Goal: Transaction & Acquisition: Purchase product/service

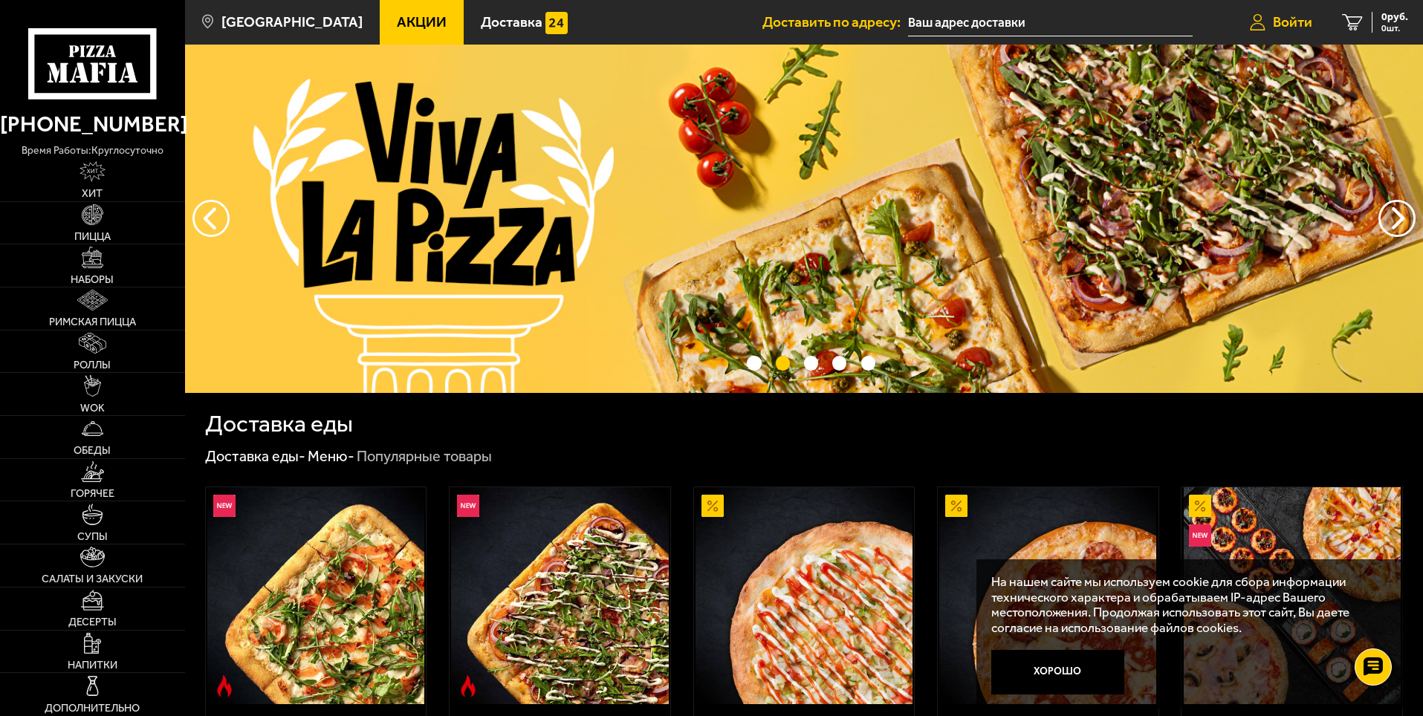
click at [1291, 22] on span "Войти" at bounding box center [1292, 22] width 39 height 14
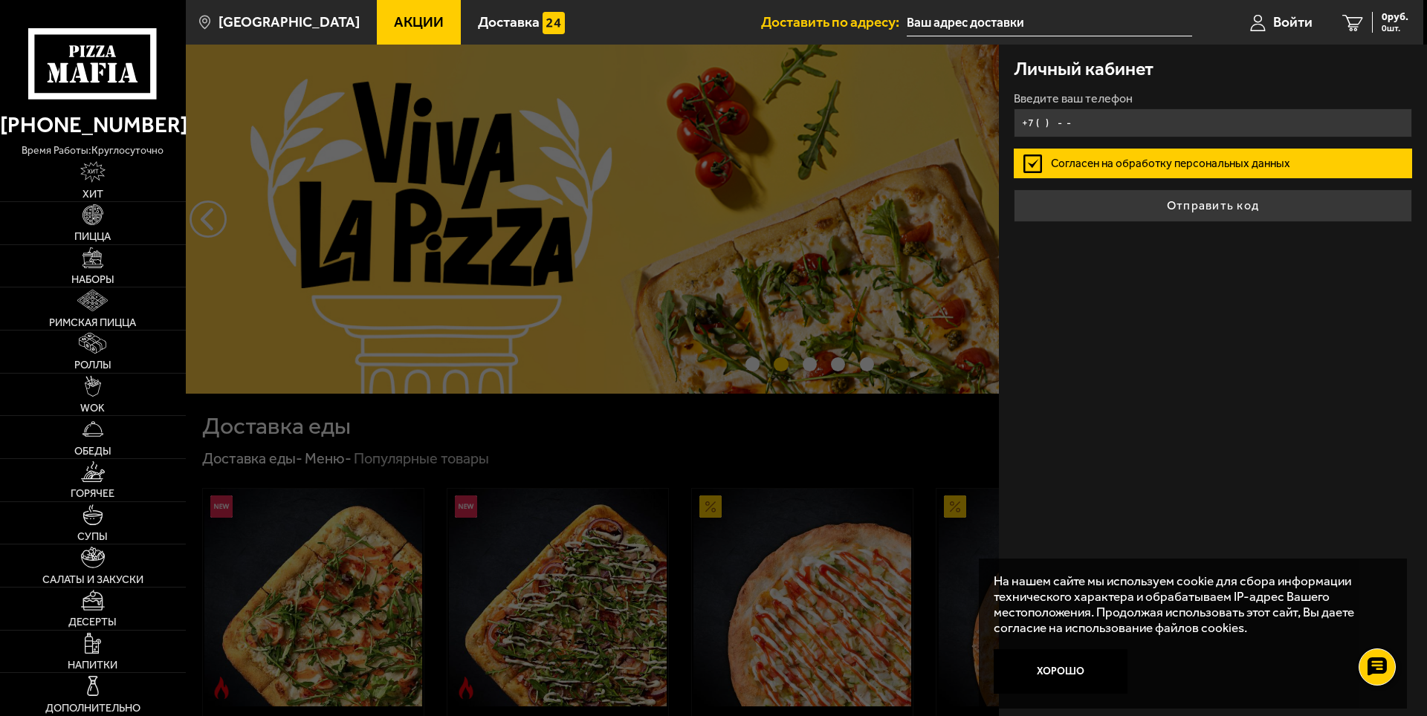
click at [1112, 127] on input "+7 ( ) - -" at bounding box center [1213, 122] width 398 height 29
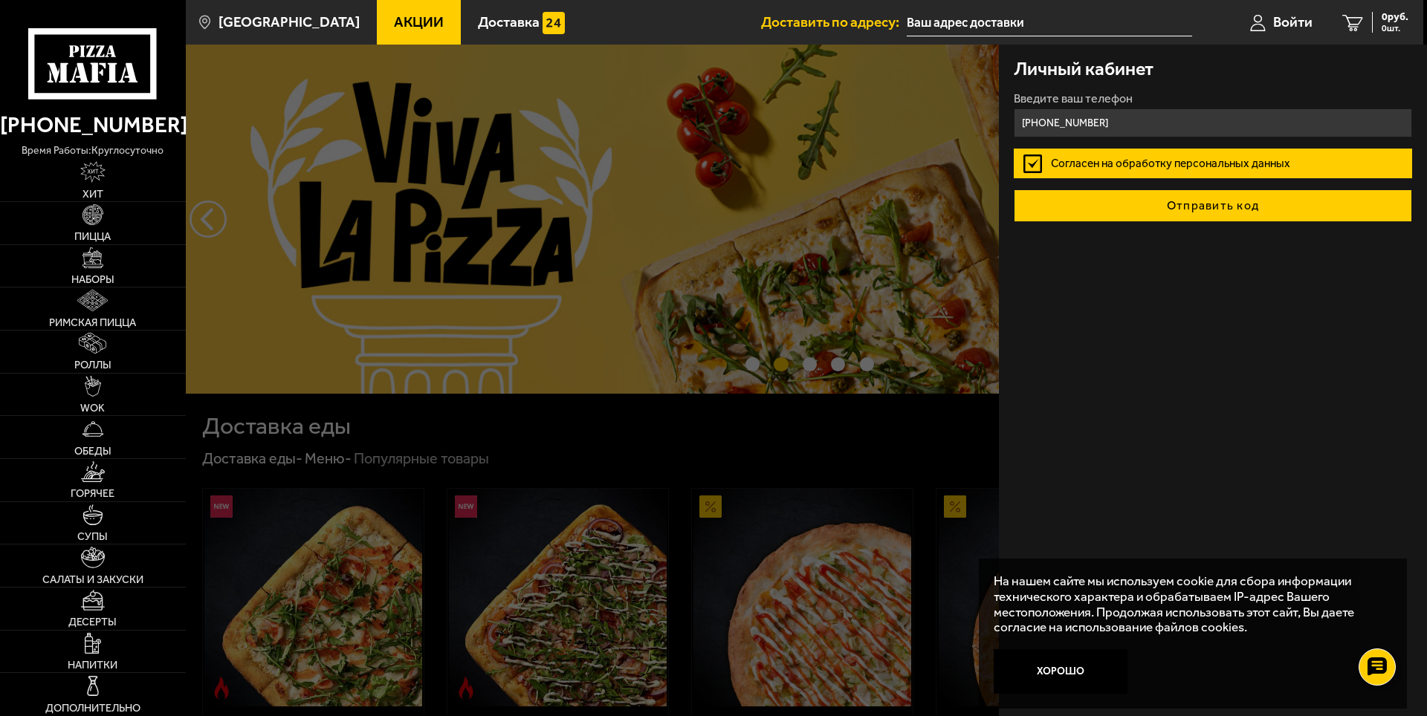
type input "[PHONE_NUMBER]"
click at [1234, 208] on button "Отправить код" at bounding box center [1213, 205] width 398 height 33
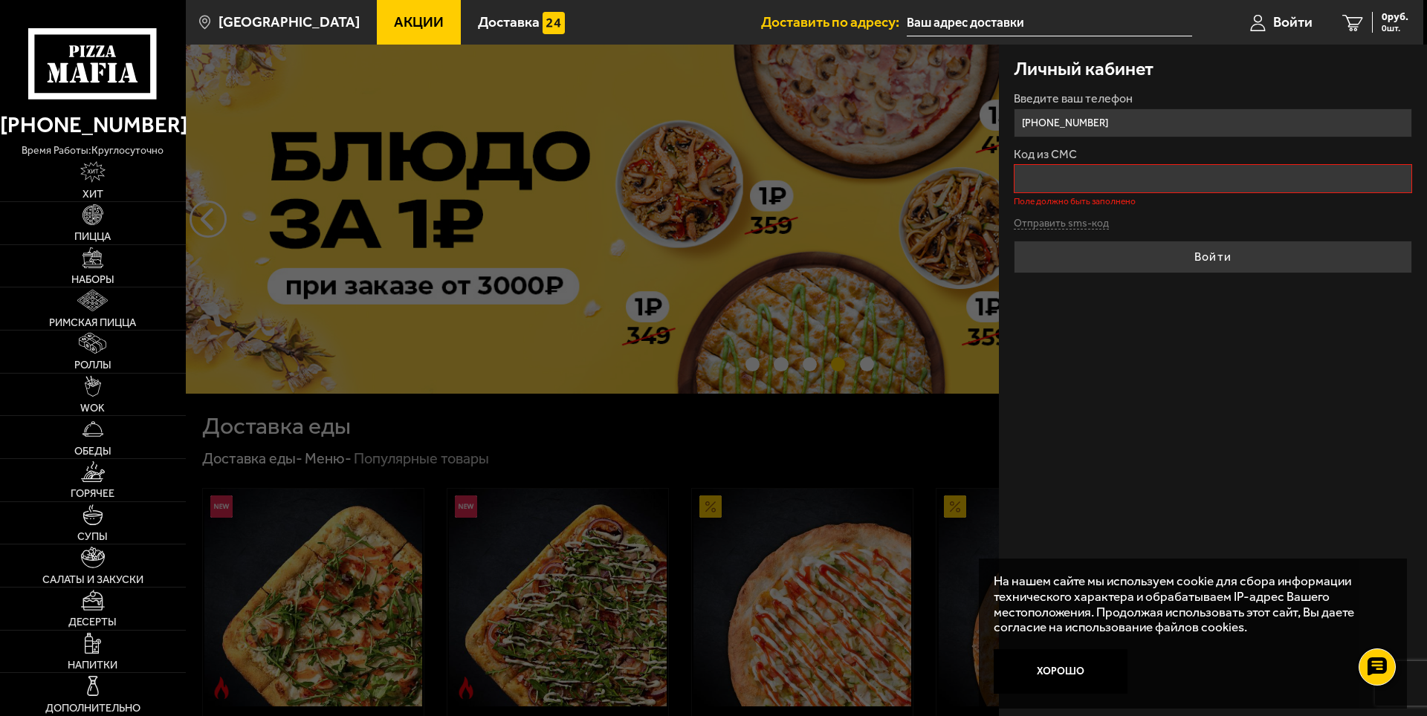
click at [422, 422] on div at bounding box center [899, 403] width 1427 height 716
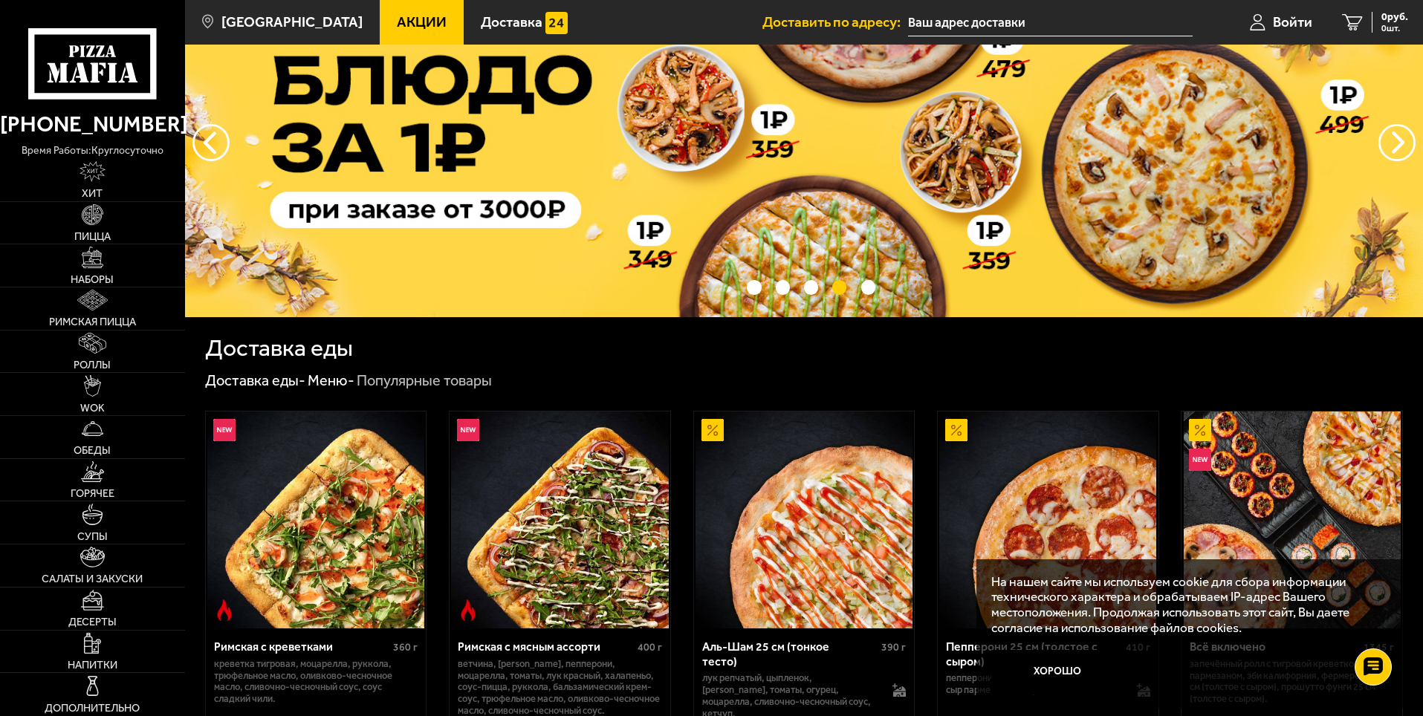
scroll to position [149, 0]
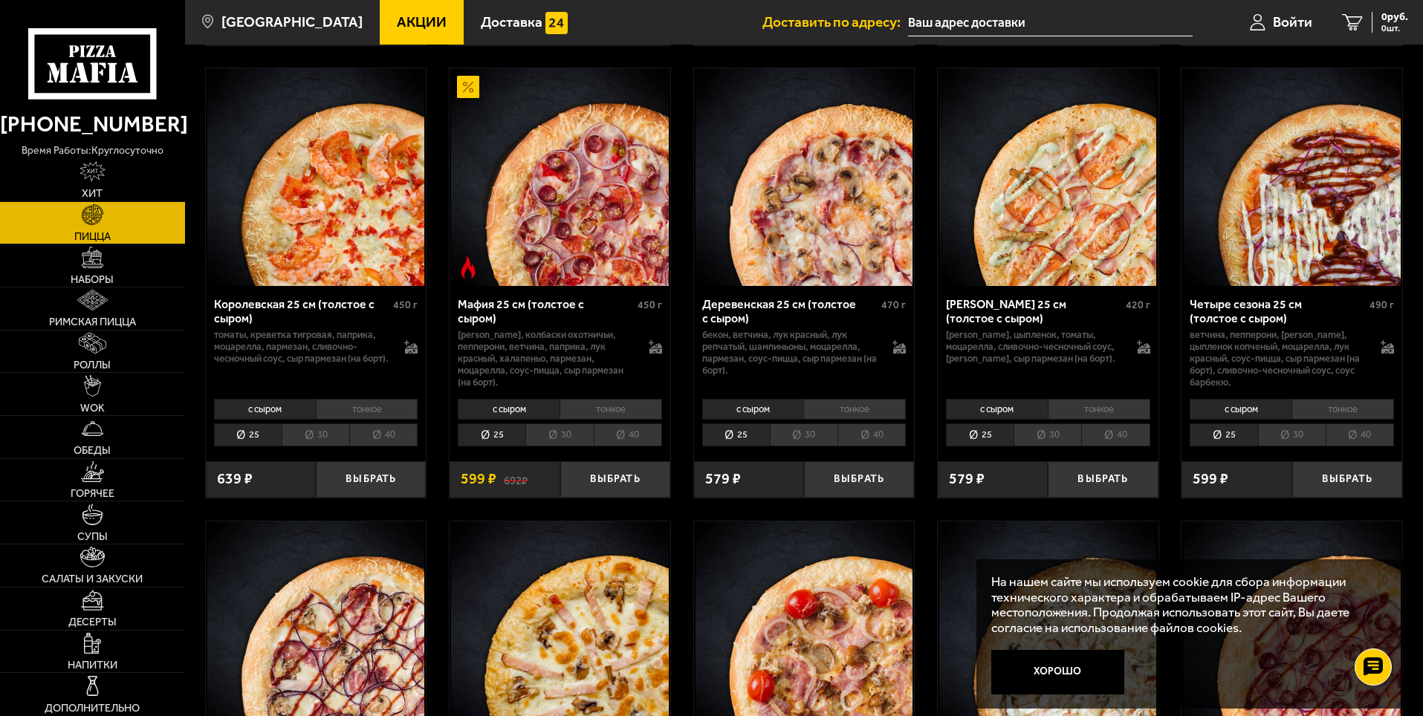
scroll to position [1858, 0]
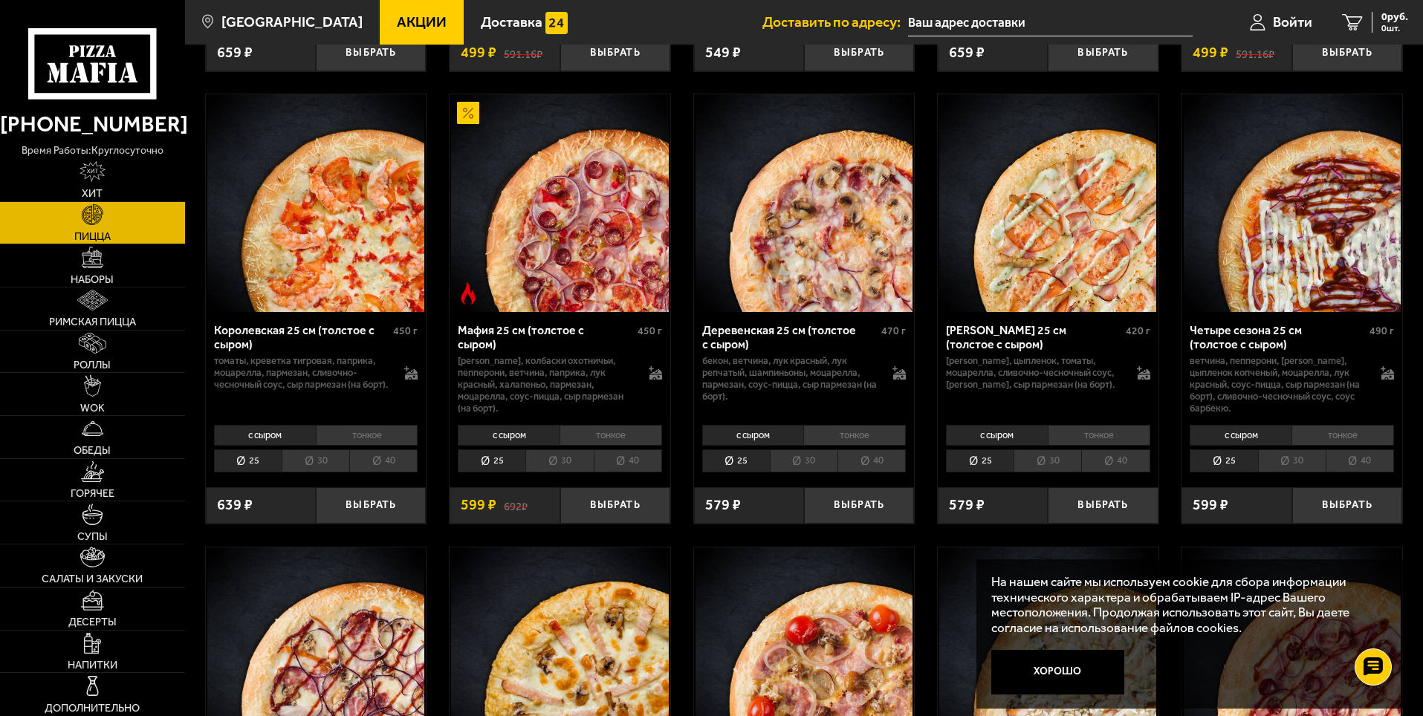
click at [1111, 468] on li "40" at bounding box center [1115, 461] width 68 height 23
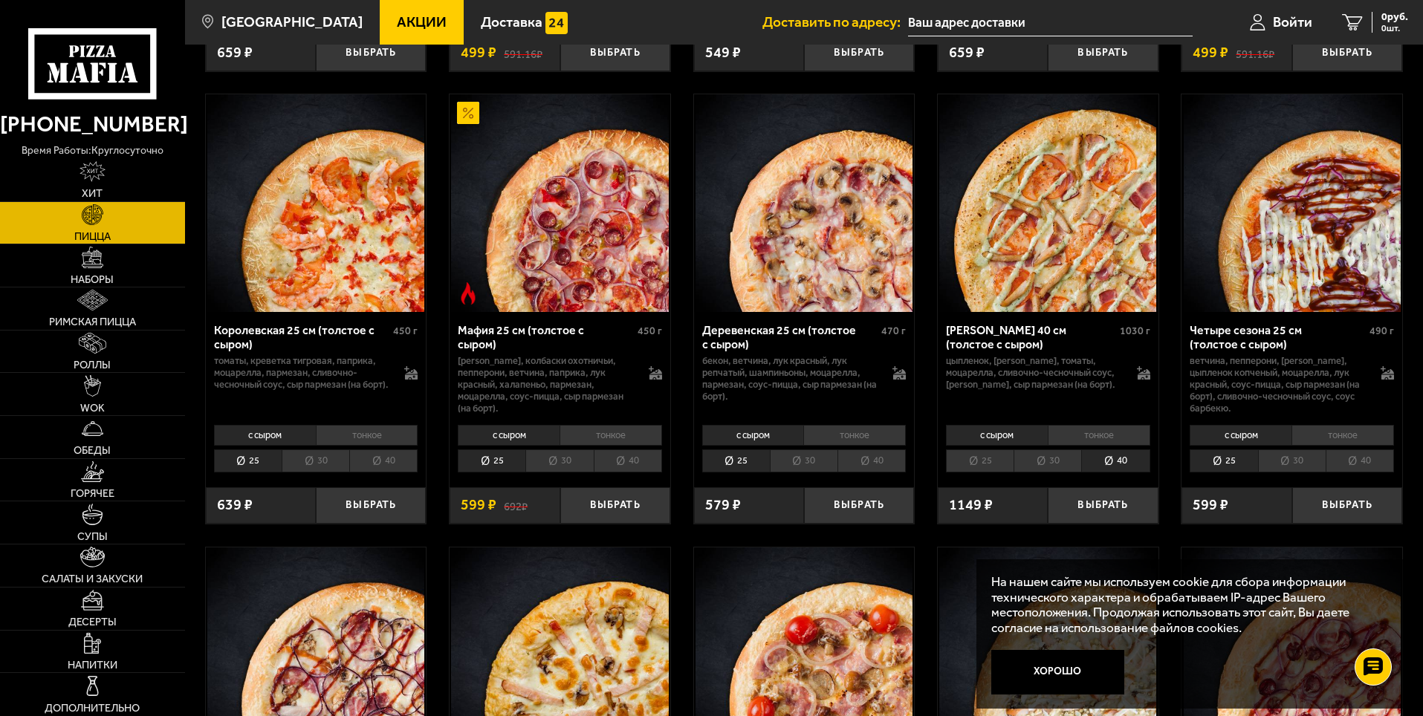
click at [1115, 434] on li "тонкое" at bounding box center [1099, 435] width 103 height 21
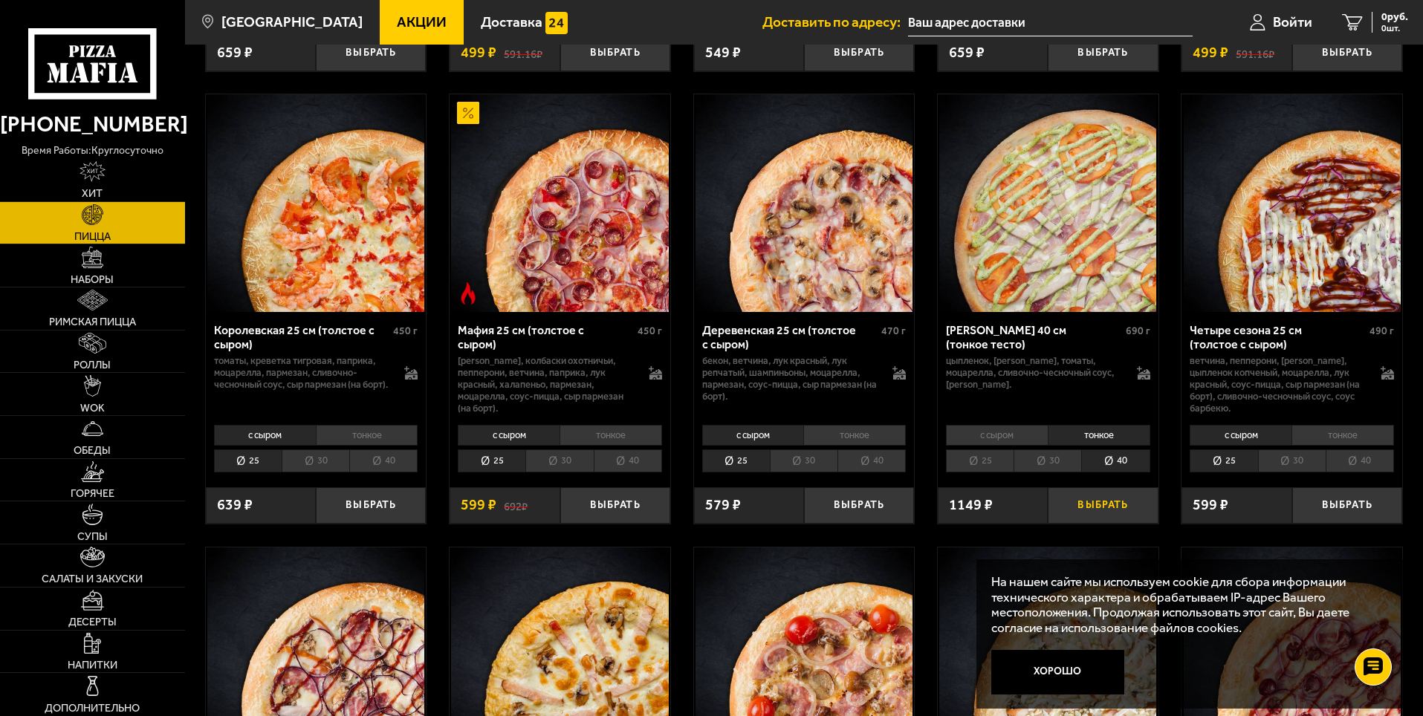
click at [1112, 508] on button "Выбрать" at bounding box center [1103, 505] width 110 height 36
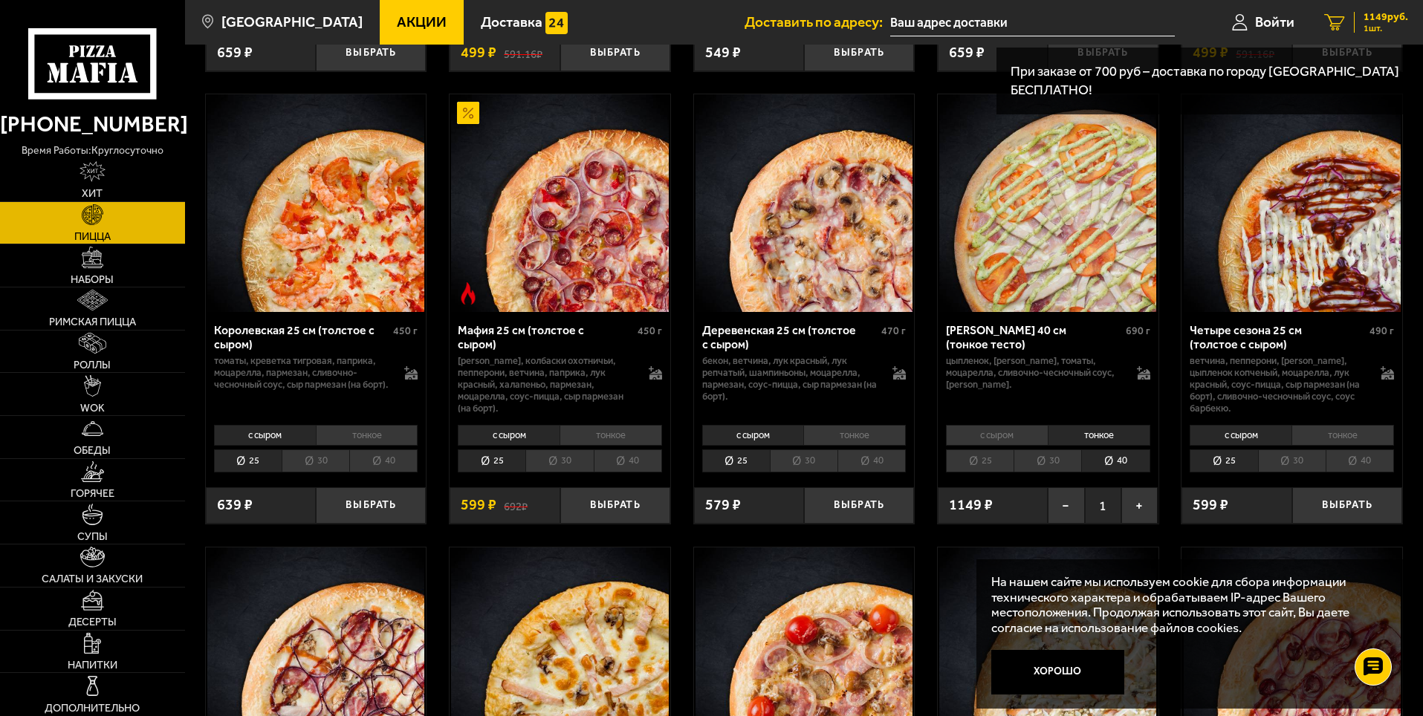
click at [1374, 27] on span "1 шт." at bounding box center [1386, 28] width 45 height 9
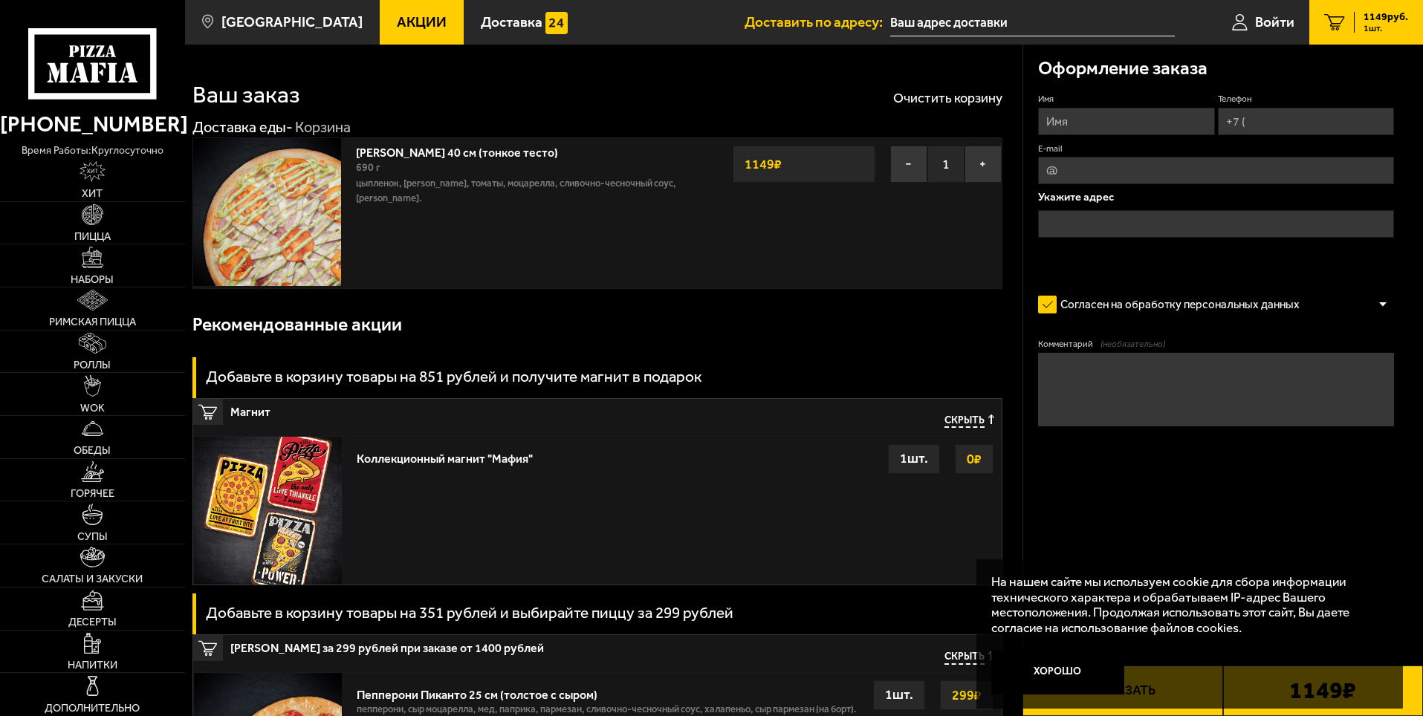
click at [1268, 129] on input "Телефон" at bounding box center [1306, 121] width 176 height 27
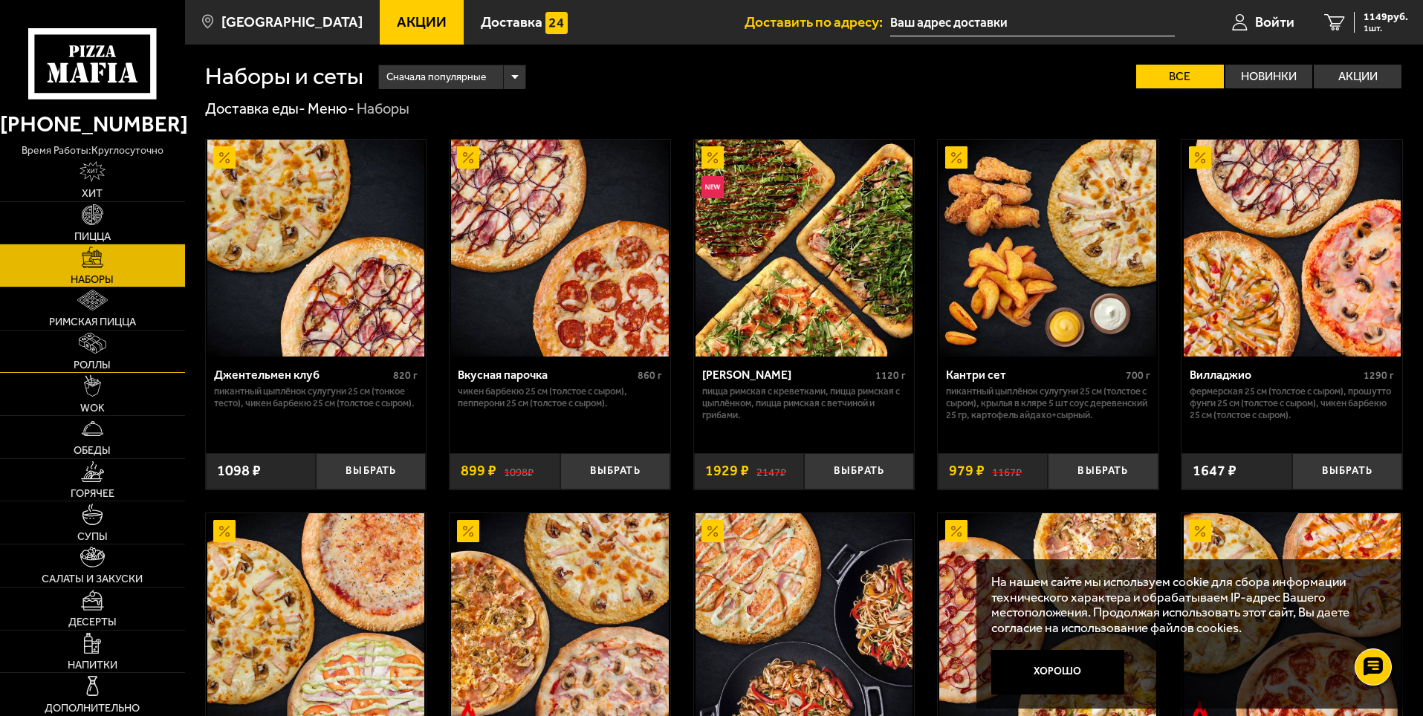
click at [97, 340] on img at bounding box center [92, 343] width 27 height 21
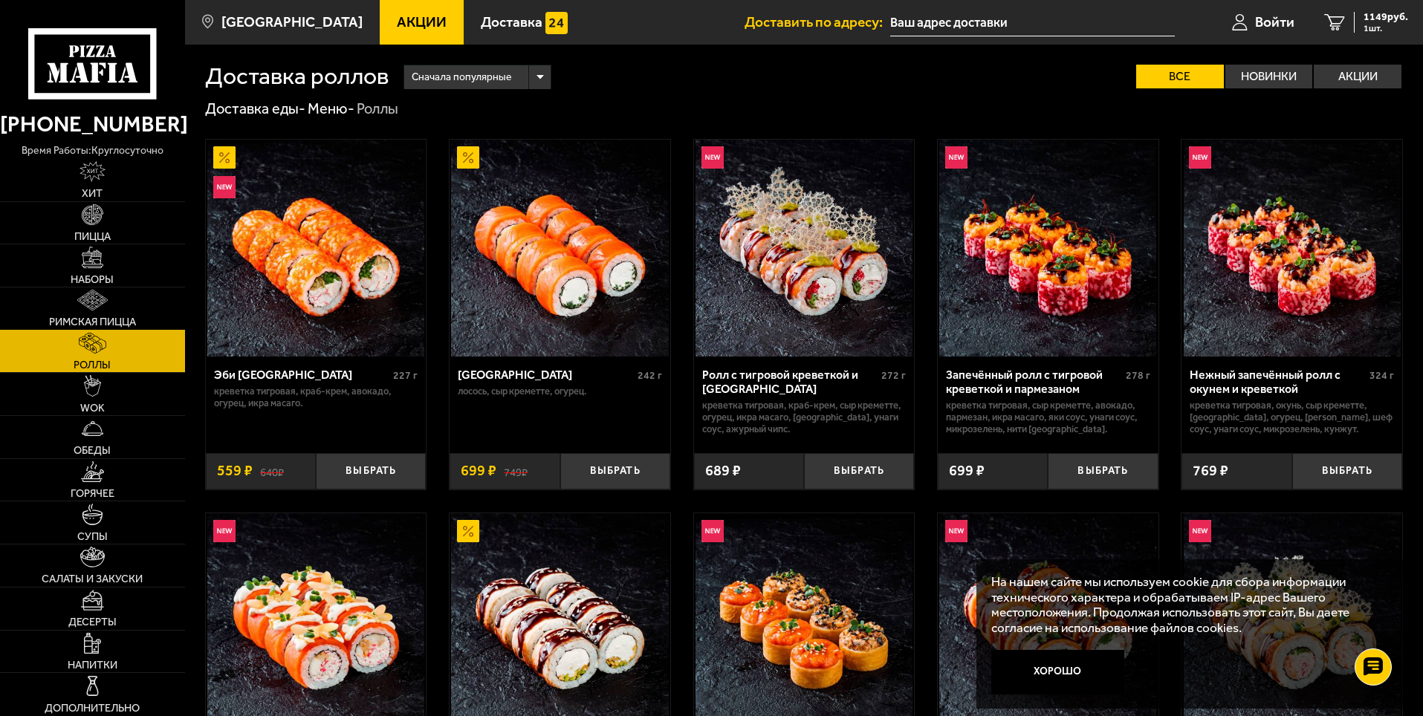
click at [97, 305] on img at bounding box center [92, 300] width 30 height 21
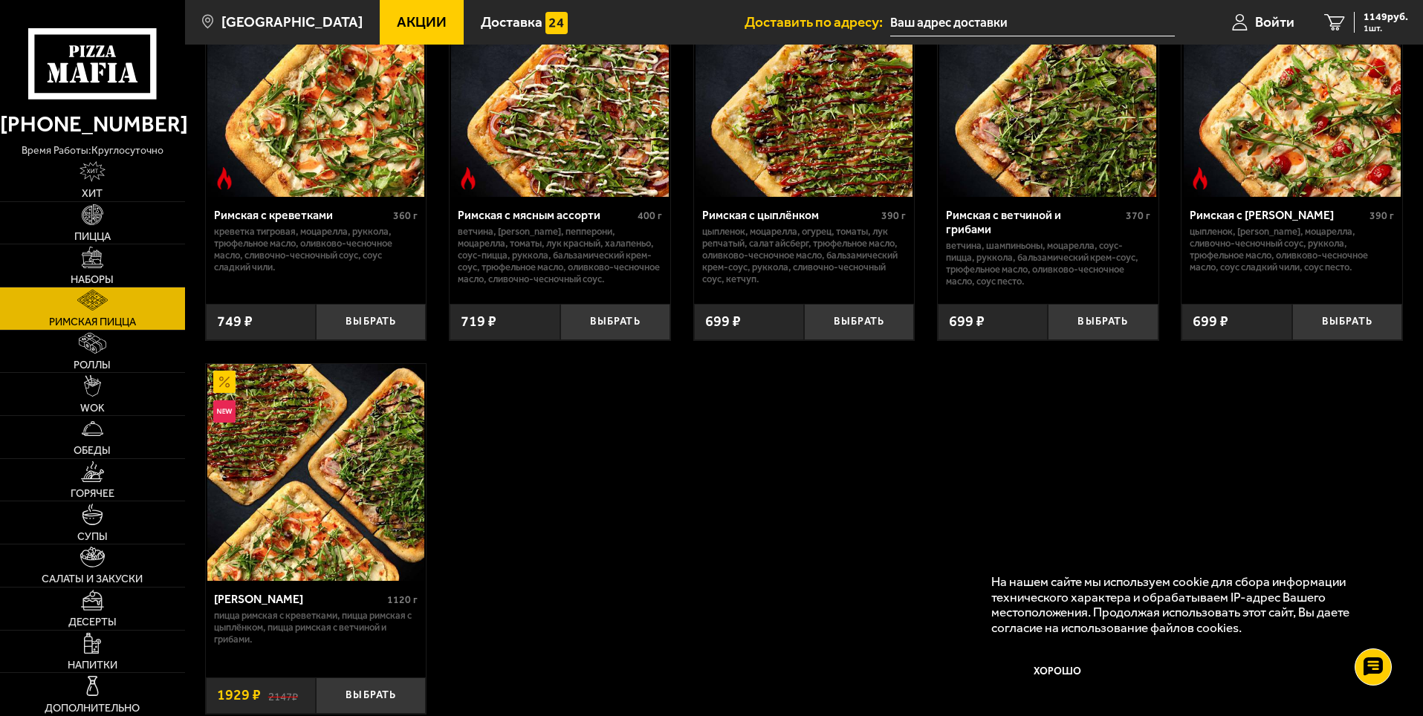
scroll to position [74, 0]
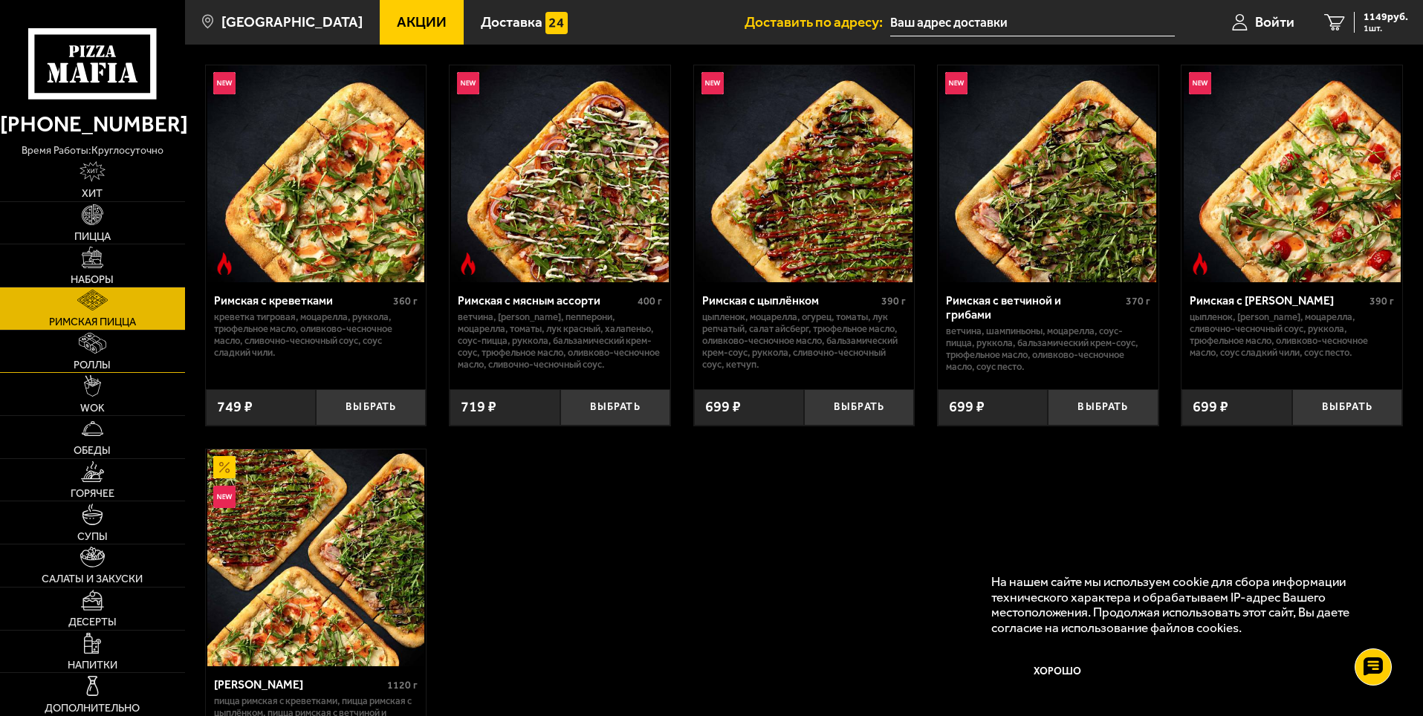
click at [113, 360] on link "Роллы" at bounding box center [92, 352] width 185 height 42
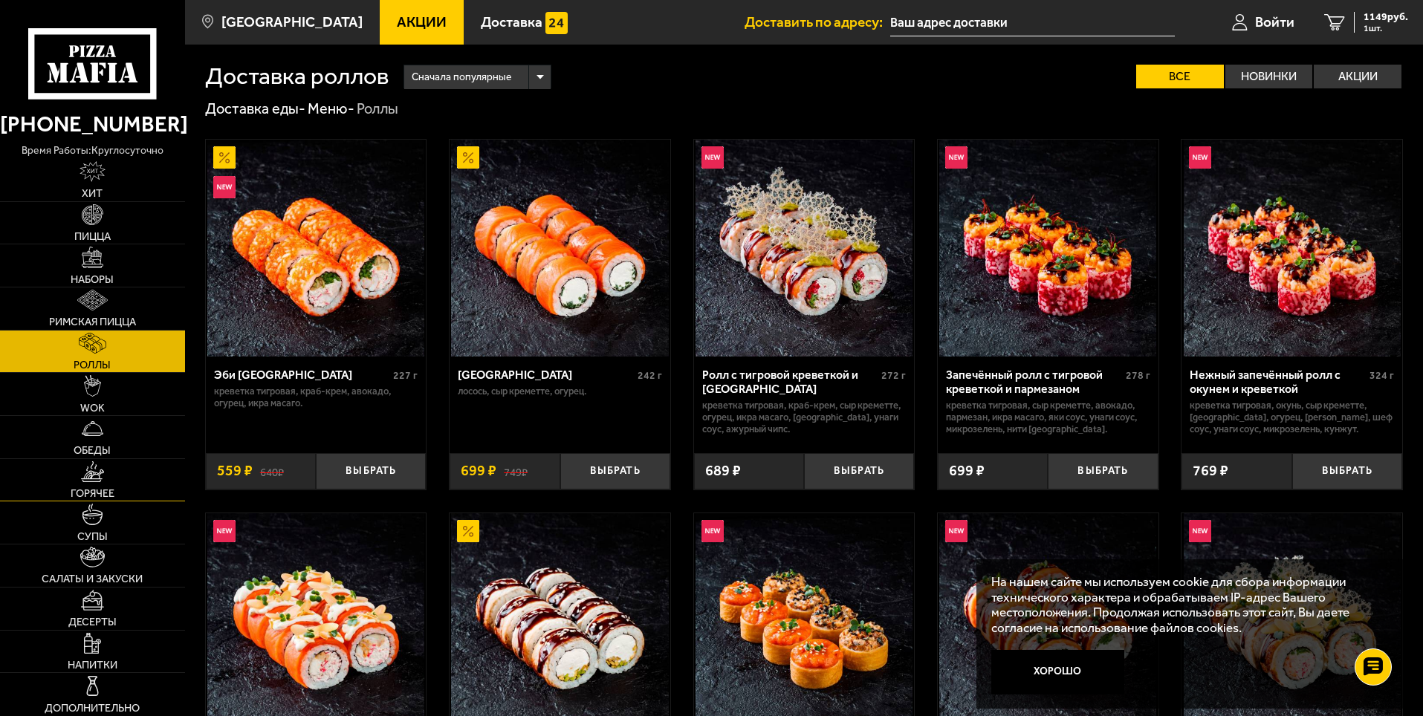
click at [92, 467] on img at bounding box center [93, 471] width 24 height 21
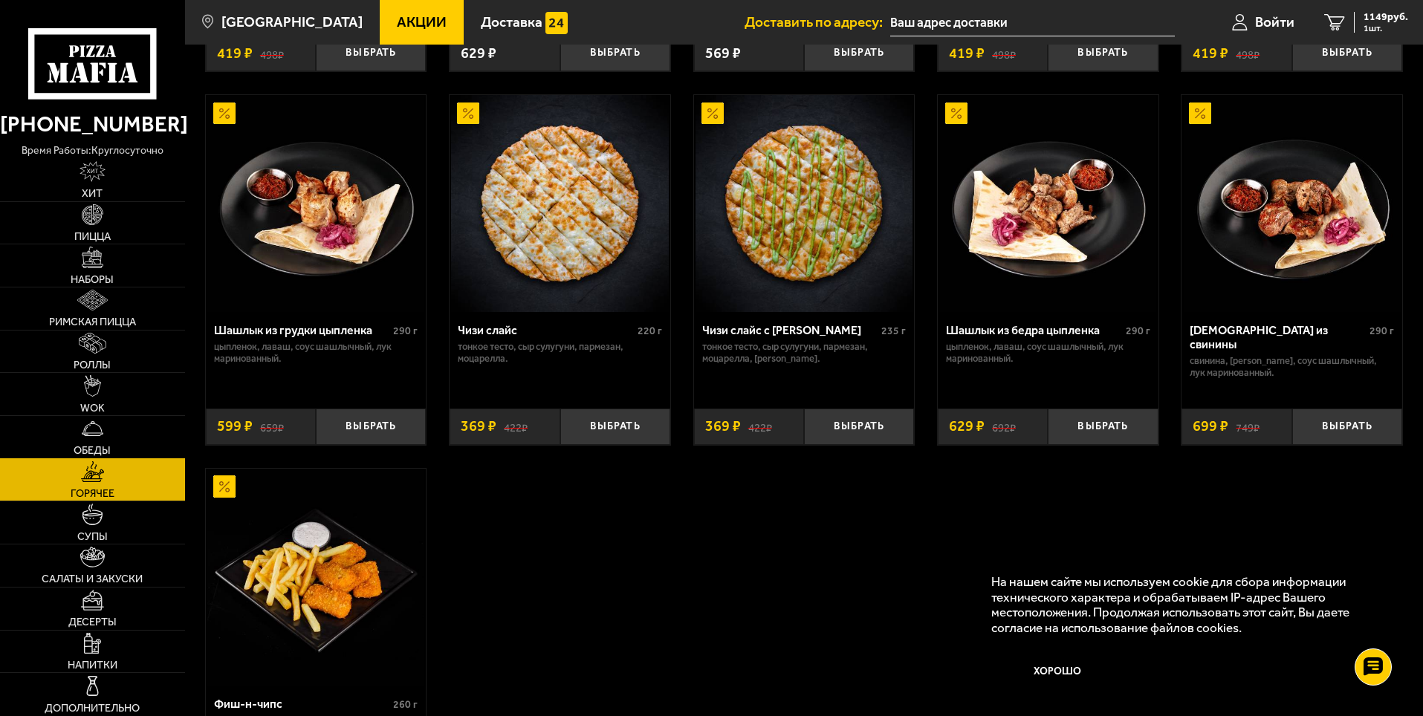
scroll to position [1115, 0]
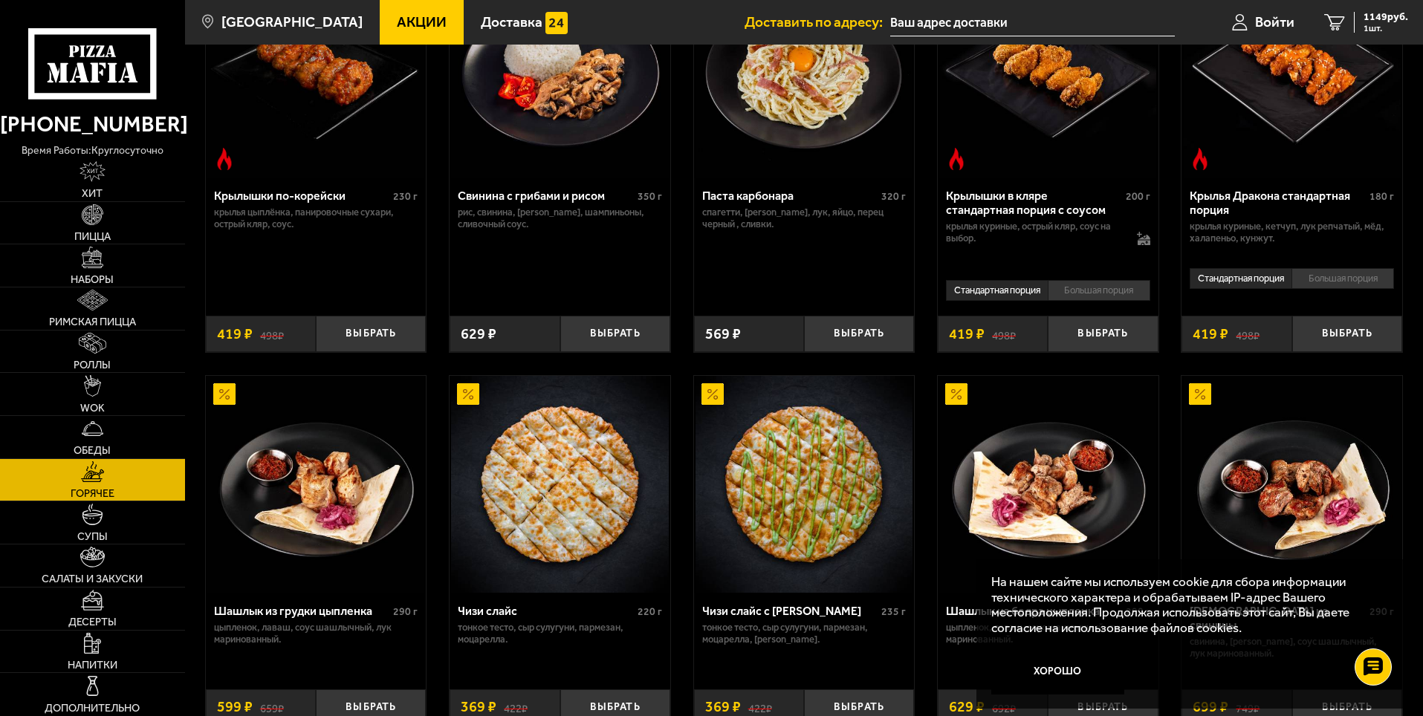
scroll to position [372, 0]
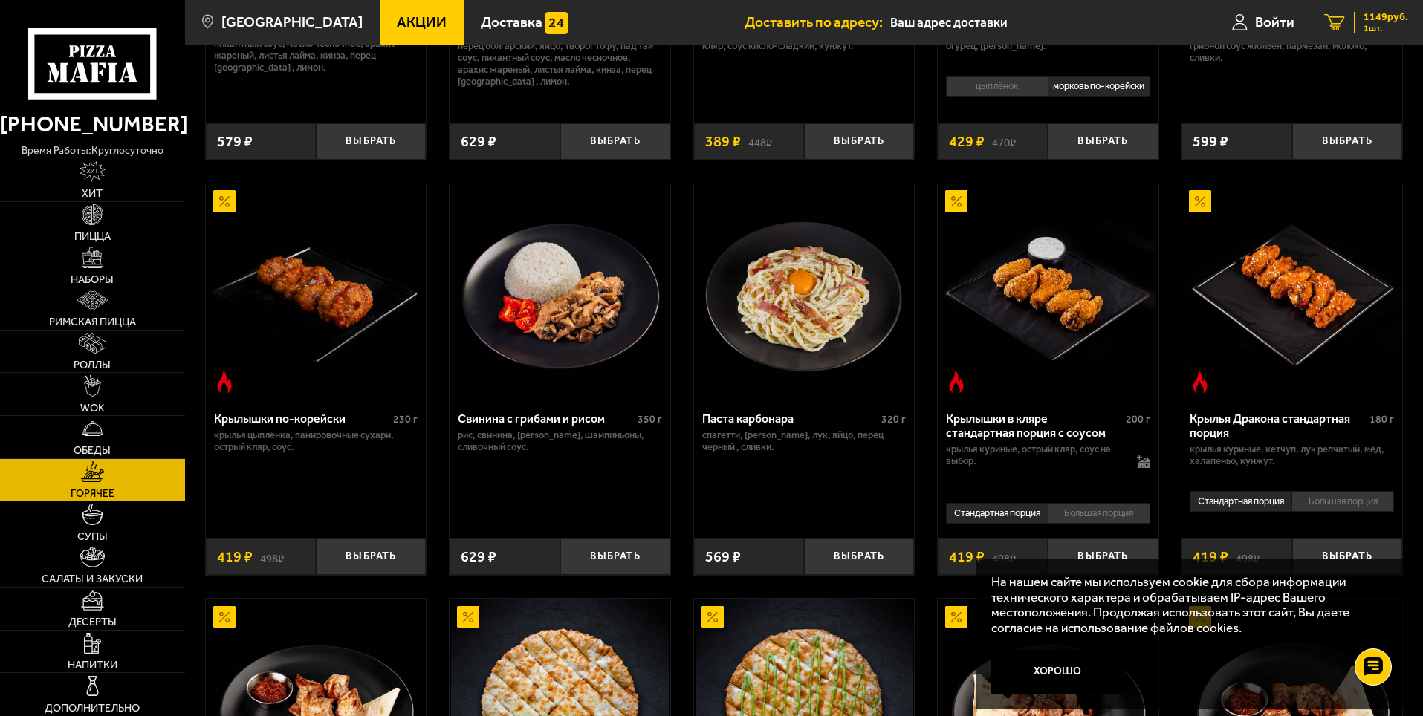
click at [1380, 26] on span "1 шт." at bounding box center [1386, 28] width 45 height 9
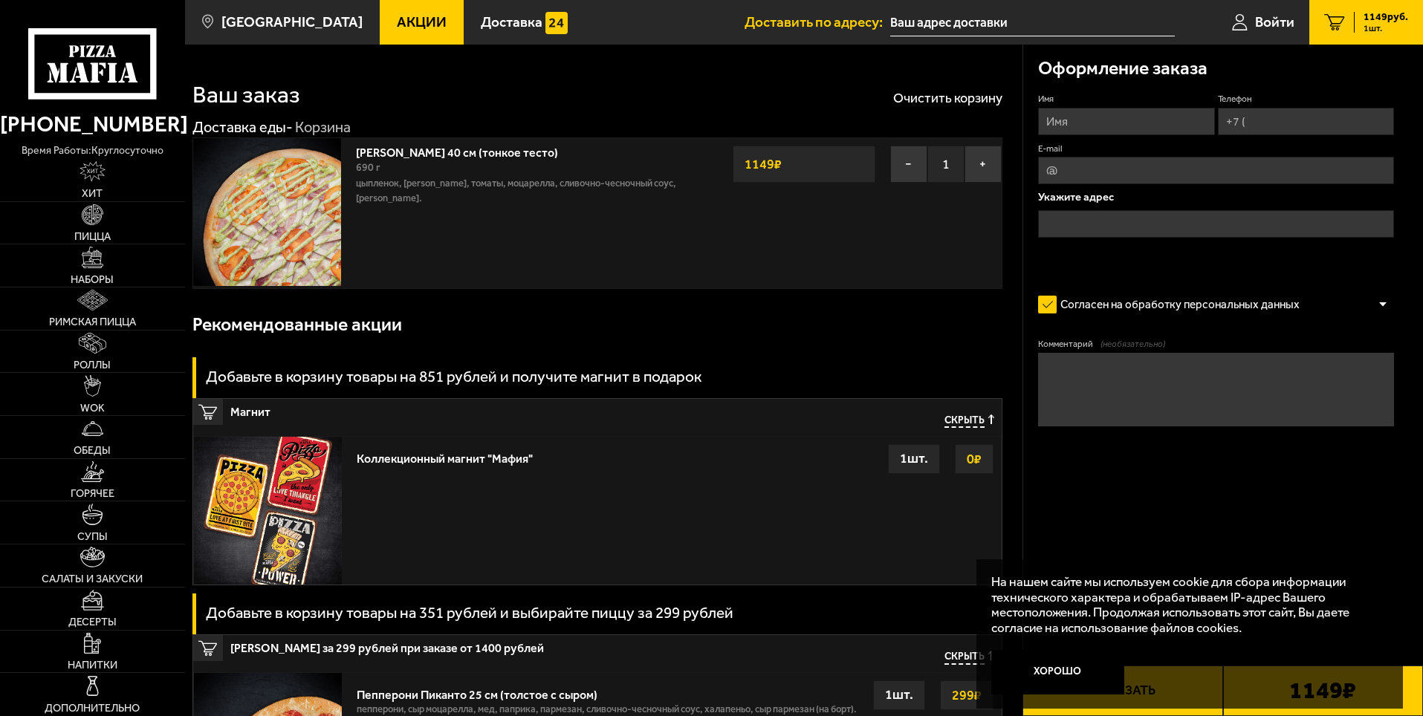
click at [1296, 115] on input "Телефон" at bounding box center [1306, 121] width 176 height 27
type input "[PHONE_NUMBER]"
click at [1173, 118] on input "Имя" at bounding box center [1126, 121] width 176 height 27
click at [1293, 227] on input "text" at bounding box center [1216, 223] width 356 height 27
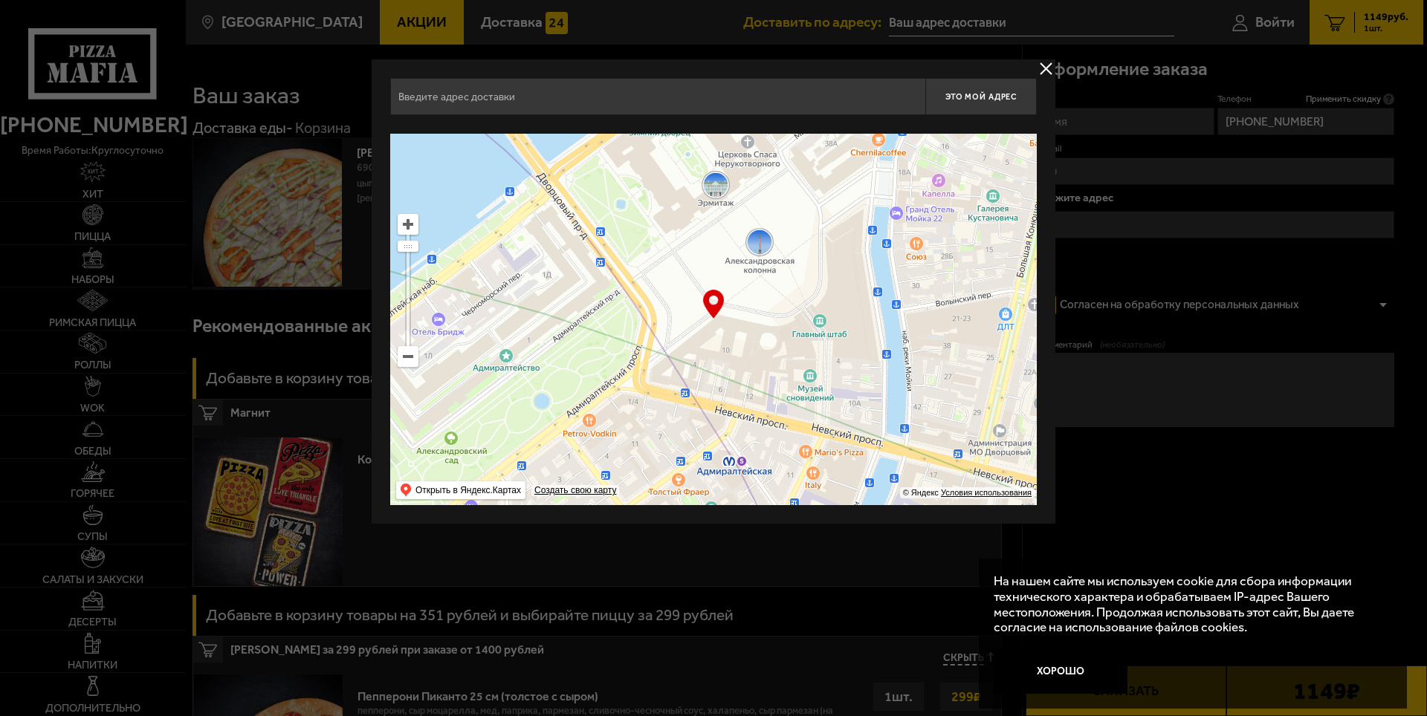
drag, startPoint x: 718, startPoint y: 395, endPoint x: 731, endPoint y: 336, distance: 60.9
click at [806, 231] on ymaps at bounding box center [713, 320] width 647 height 372
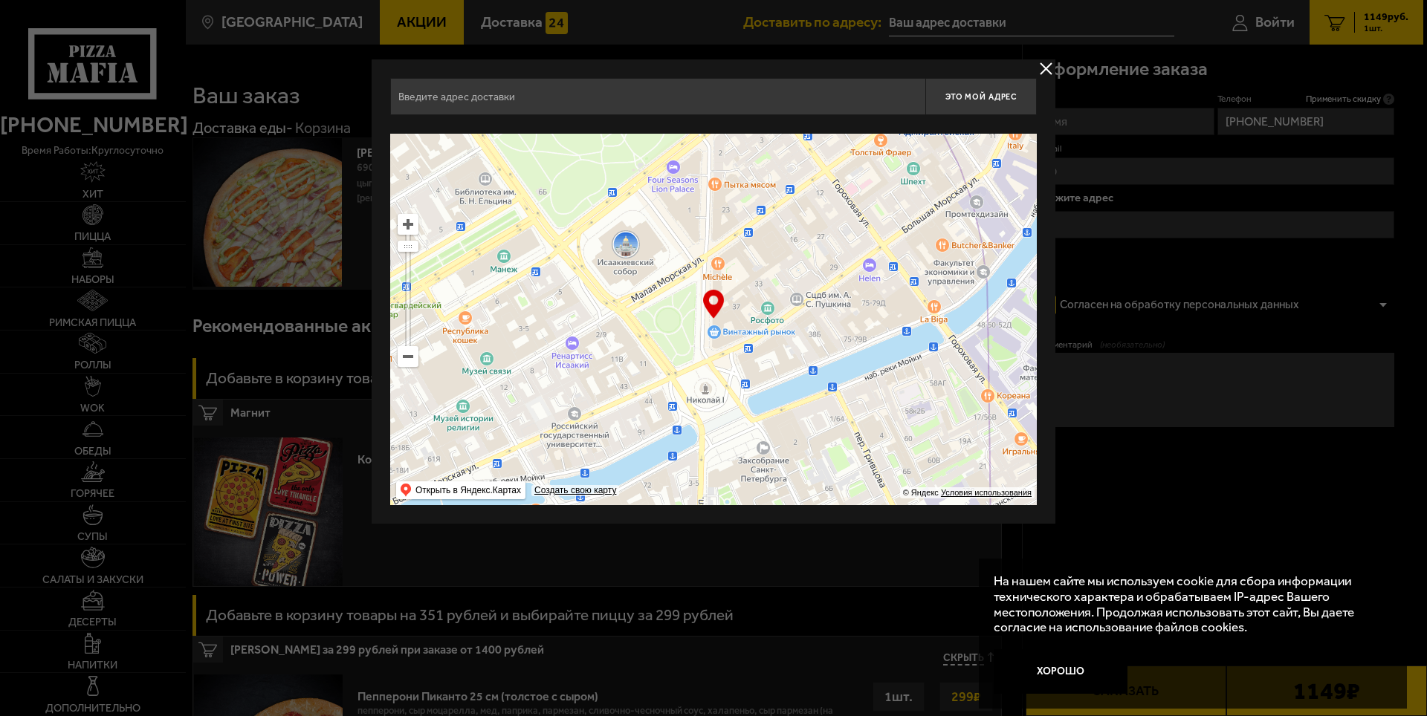
drag, startPoint x: 739, startPoint y: 378, endPoint x: 850, endPoint y: 189, distance: 219.2
click at [850, 189] on ymaps at bounding box center [713, 320] width 647 height 372
type input "Большая Морская улица, 37"
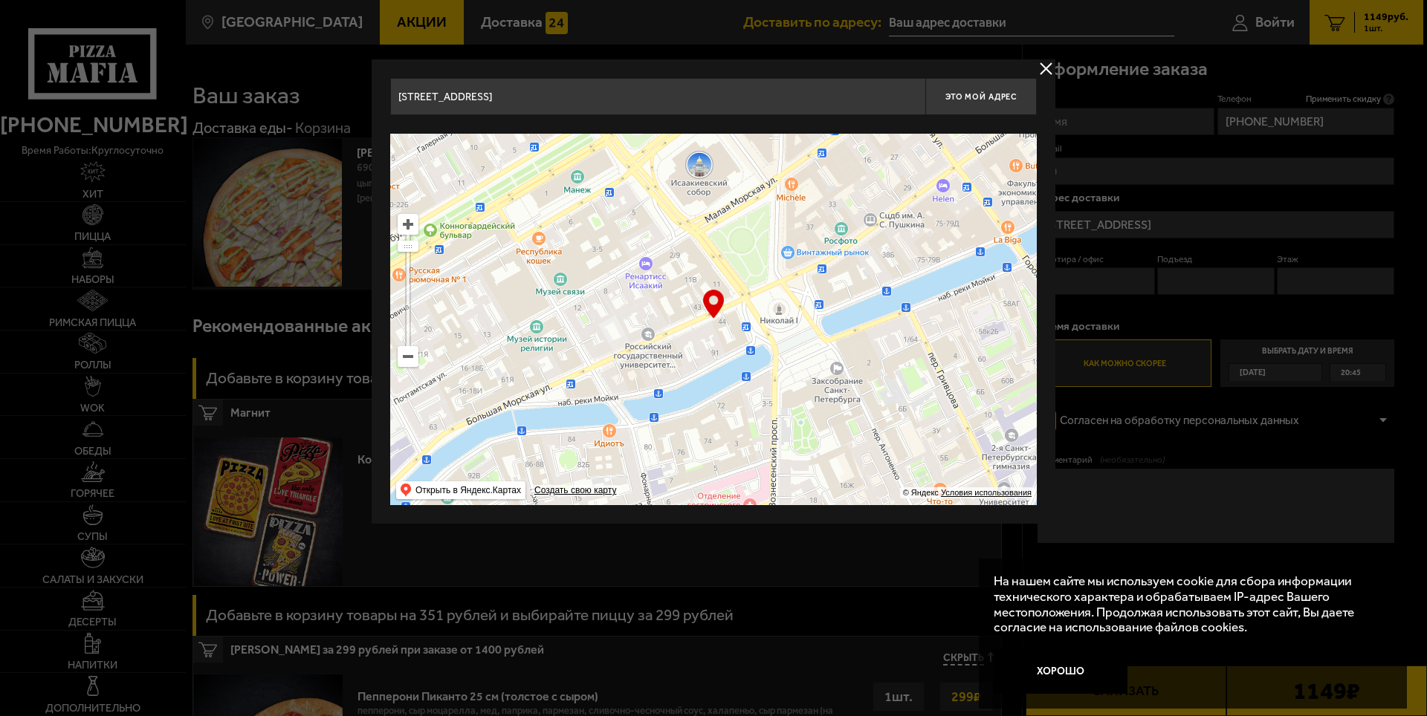
drag, startPoint x: 832, startPoint y: 246, endPoint x: 872, endPoint y: 189, distance: 69.9
click at [872, 189] on ymaps at bounding box center [713, 320] width 647 height 372
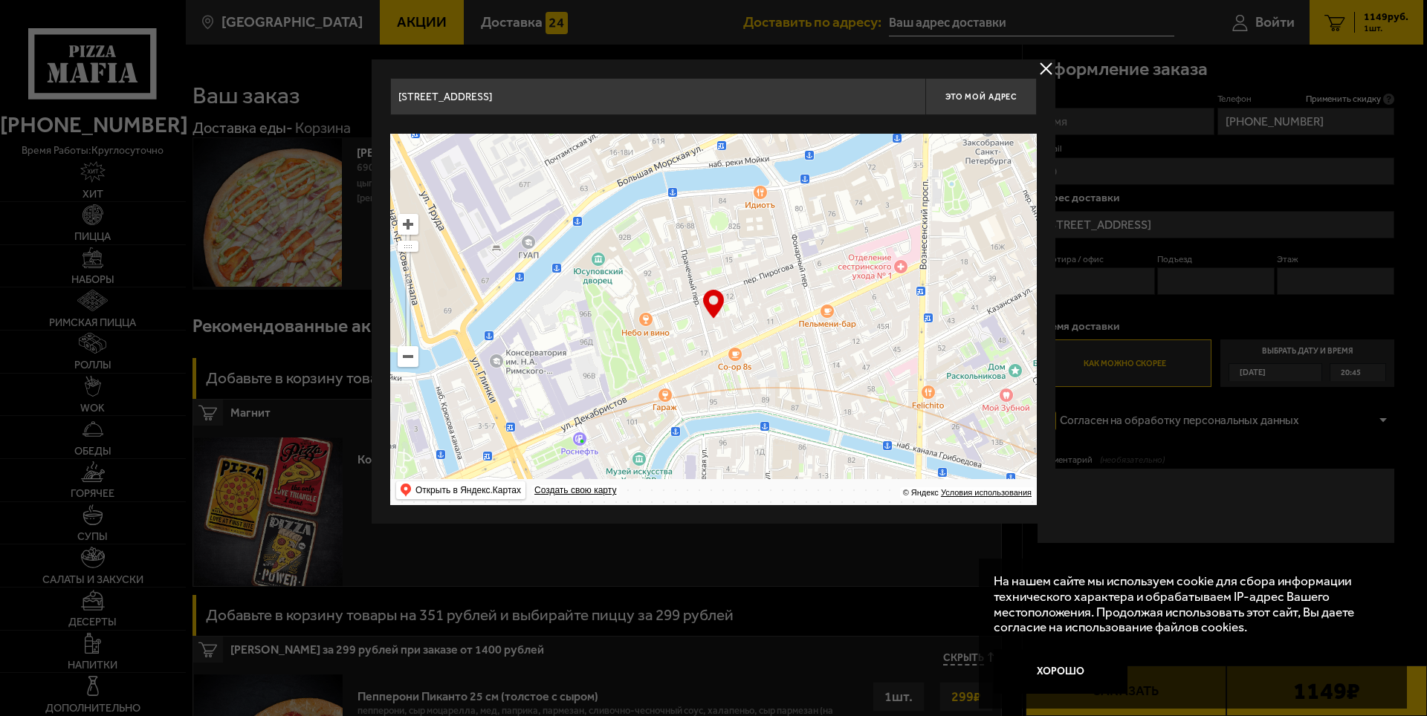
drag, startPoint x: 818, startPoint y: 282, endPoint x: 935, endPoint y: 155, distance: 172.0
click at [929, 165] on ymaps at bounding box center [713, 320] width 647 height 372
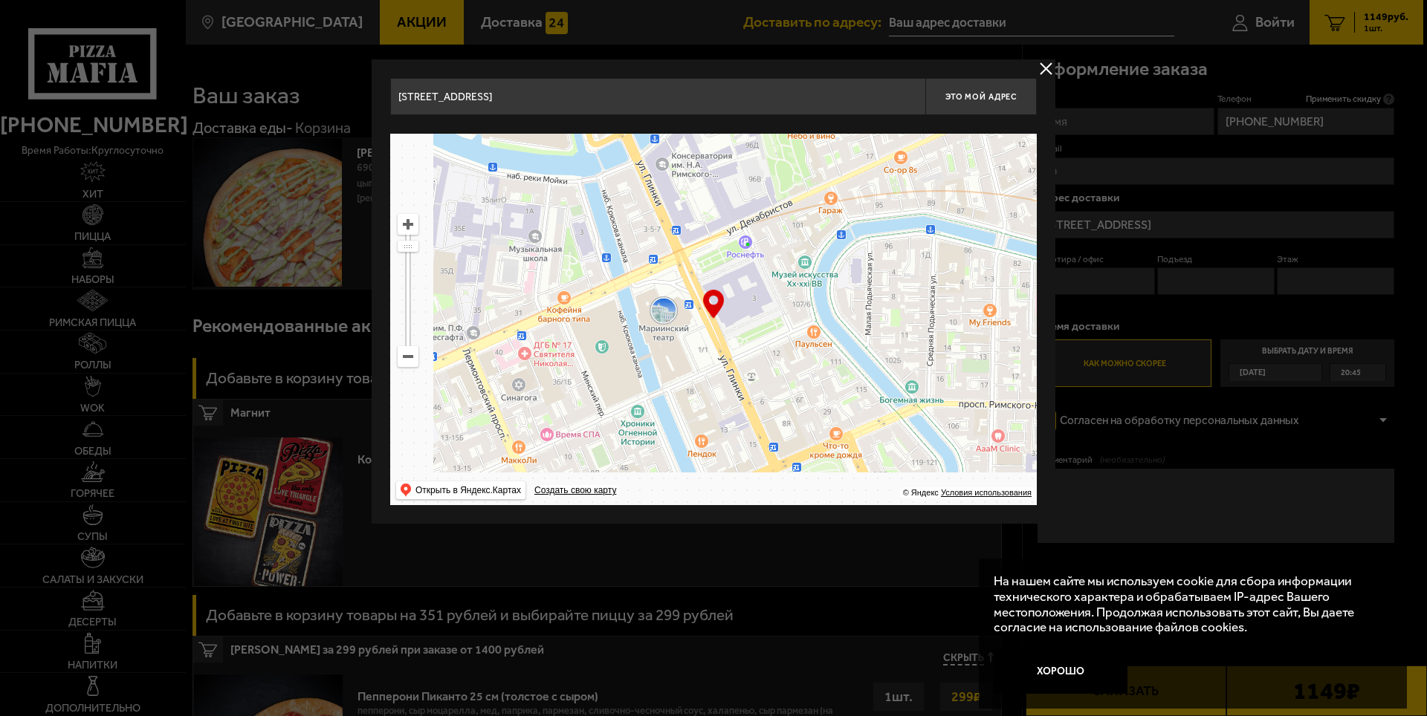
type input "переулок Пирогова, 10"
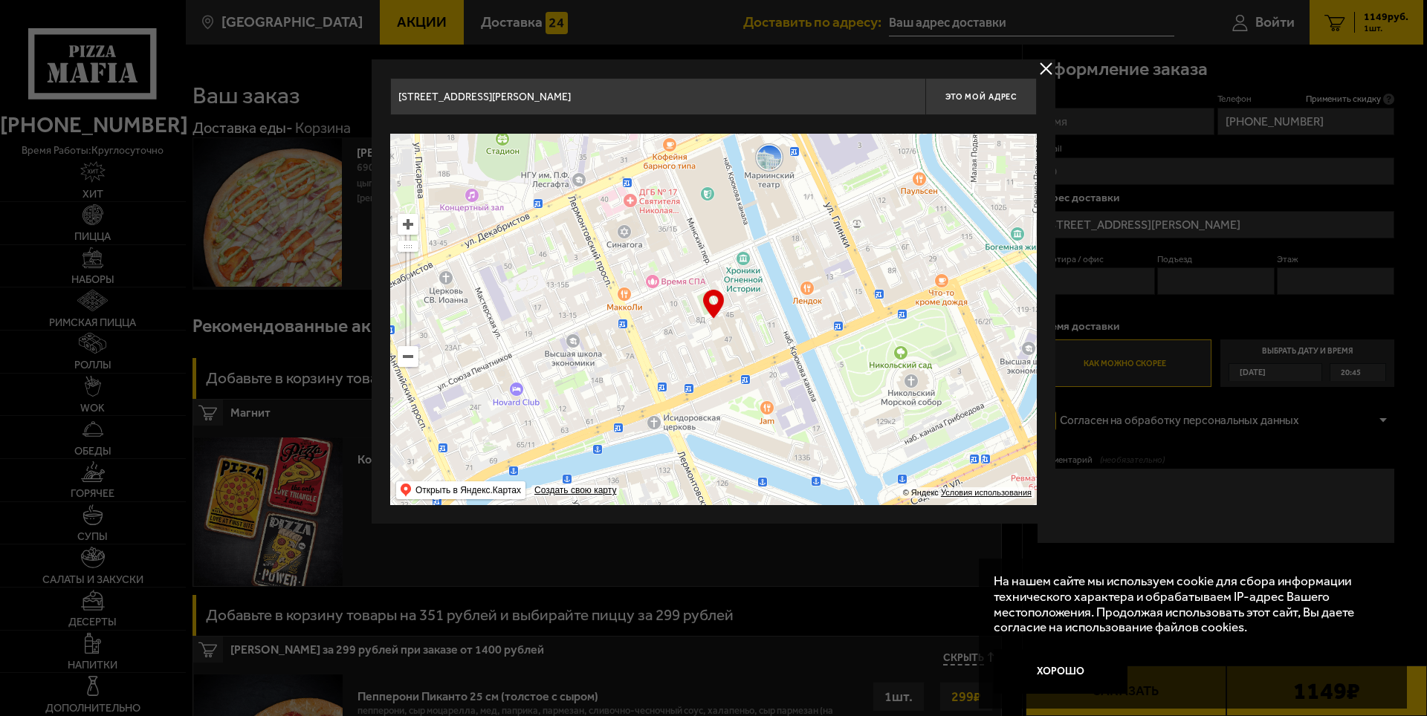
drag, startPoint x: 756, startPoint y: 369, endPoint x: 887, endPoint y: 161, distance: 246.2
click at [887, 161] on ymaps at bounding box center [713, 320] width 647 height 372
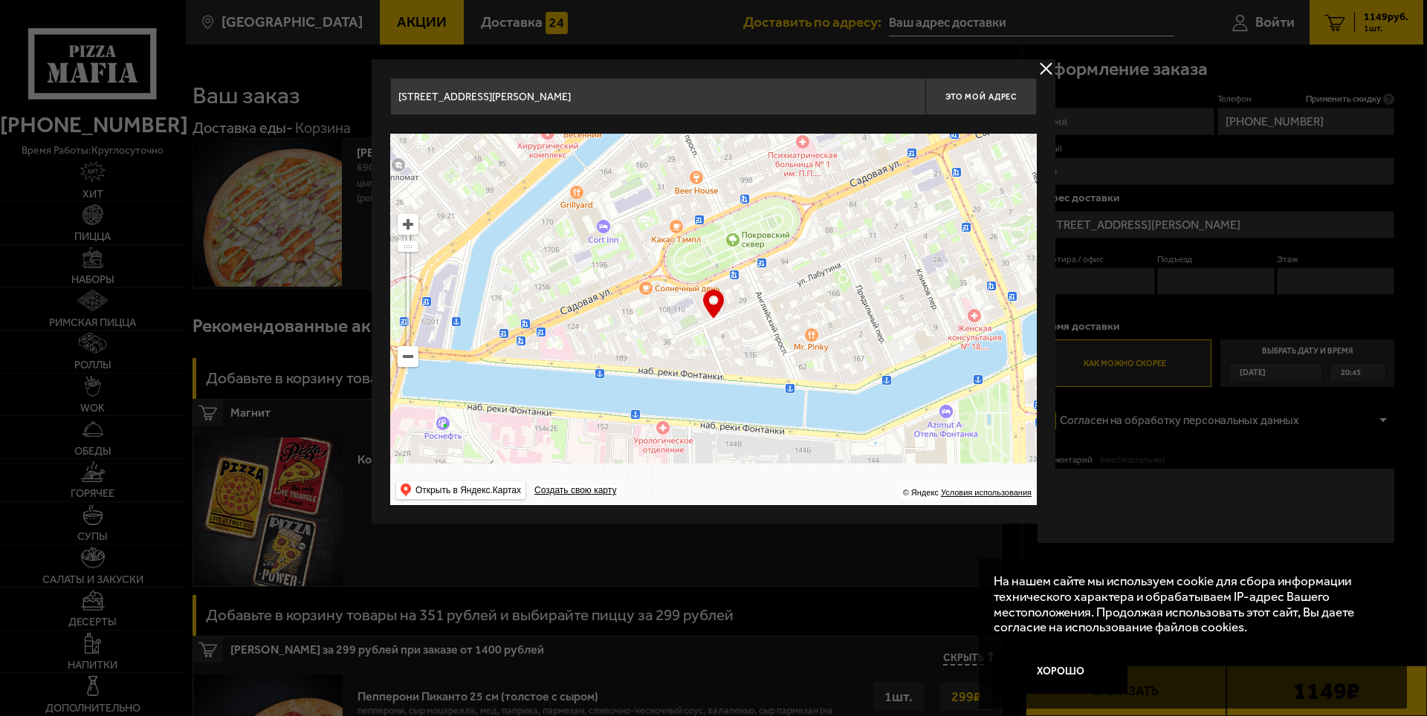
type input "проспект Римского-Корсакова, 47к2"
drag, startPoint x: 722, startPoint y: 372, endPoint x: 897, endPoint y: 144, distance: 287.3
click at [892, 151] on ymaps at bounding box center [713, 320] width 647 height 372
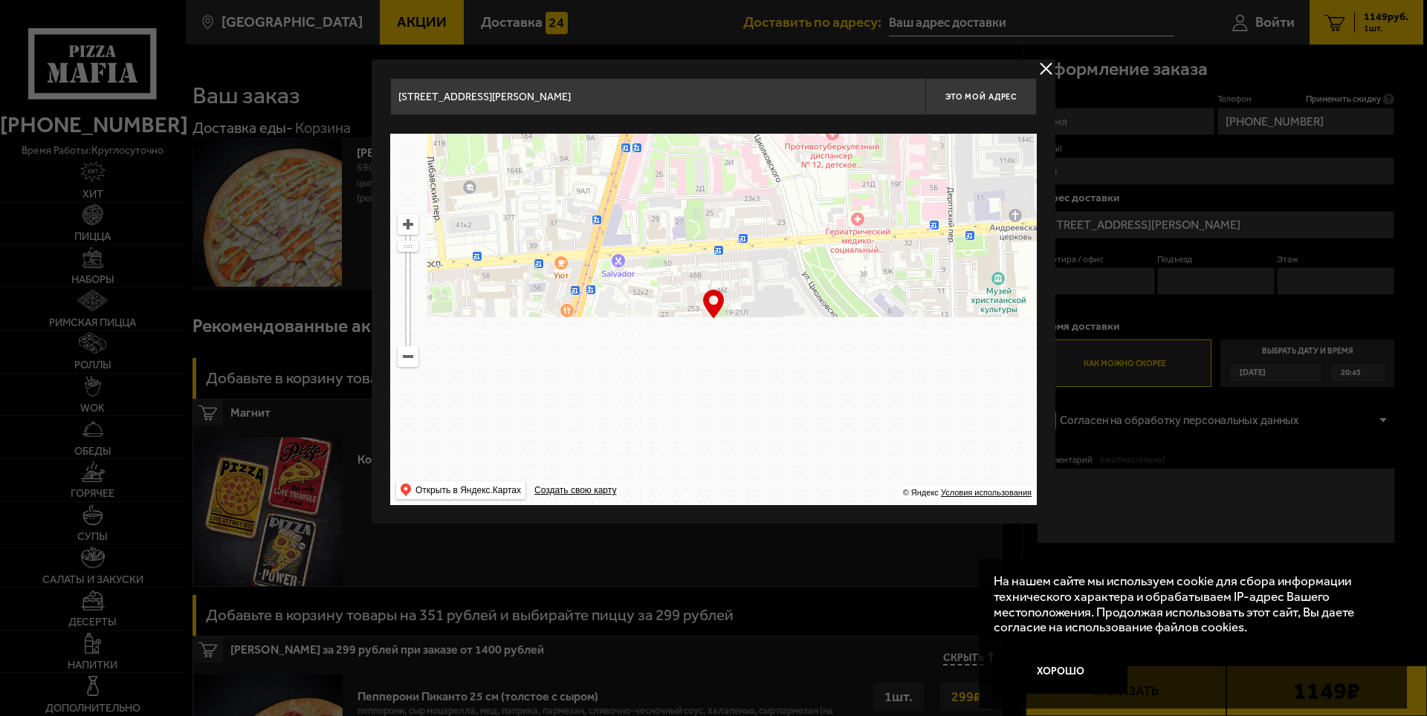
type input "улица Лабутина, 33"
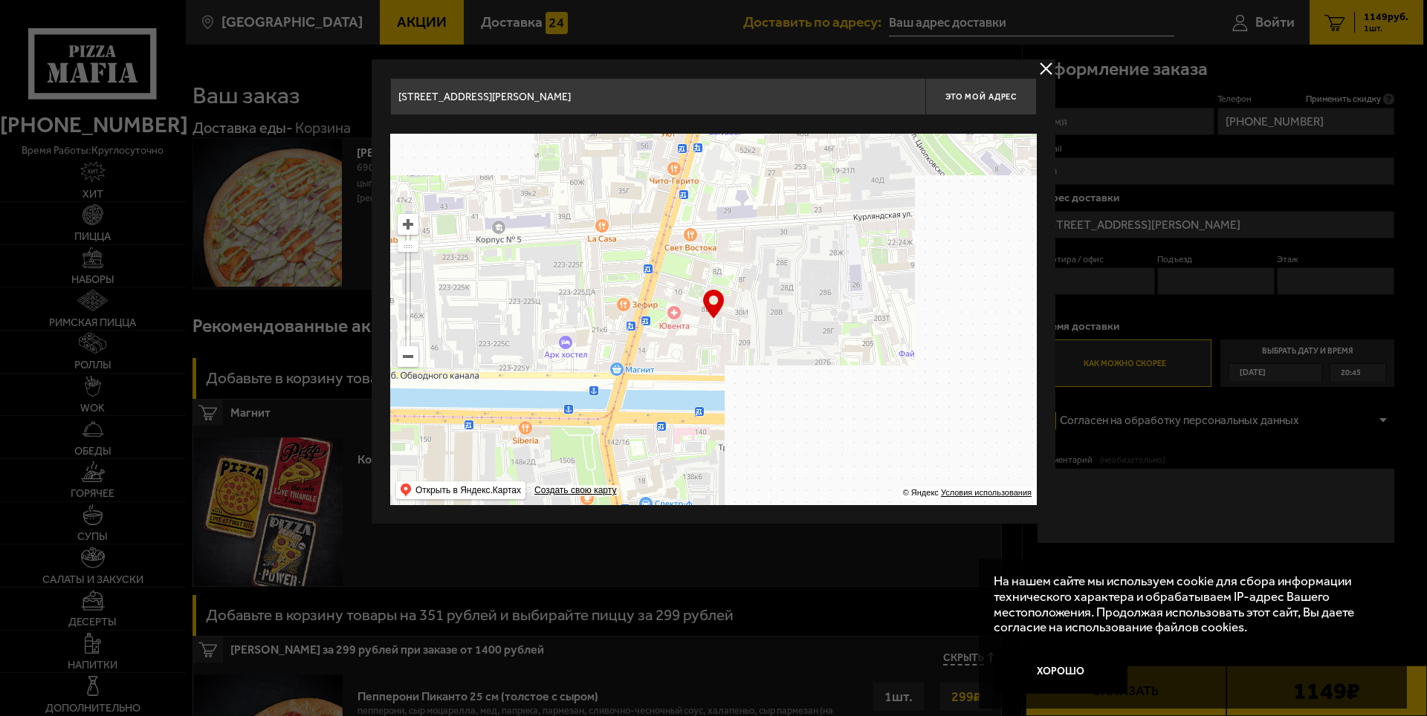
drag, startPoint x: 755, startPoint y: 347, endPoint x: 910, endPoint y: 148, distance: 252.1
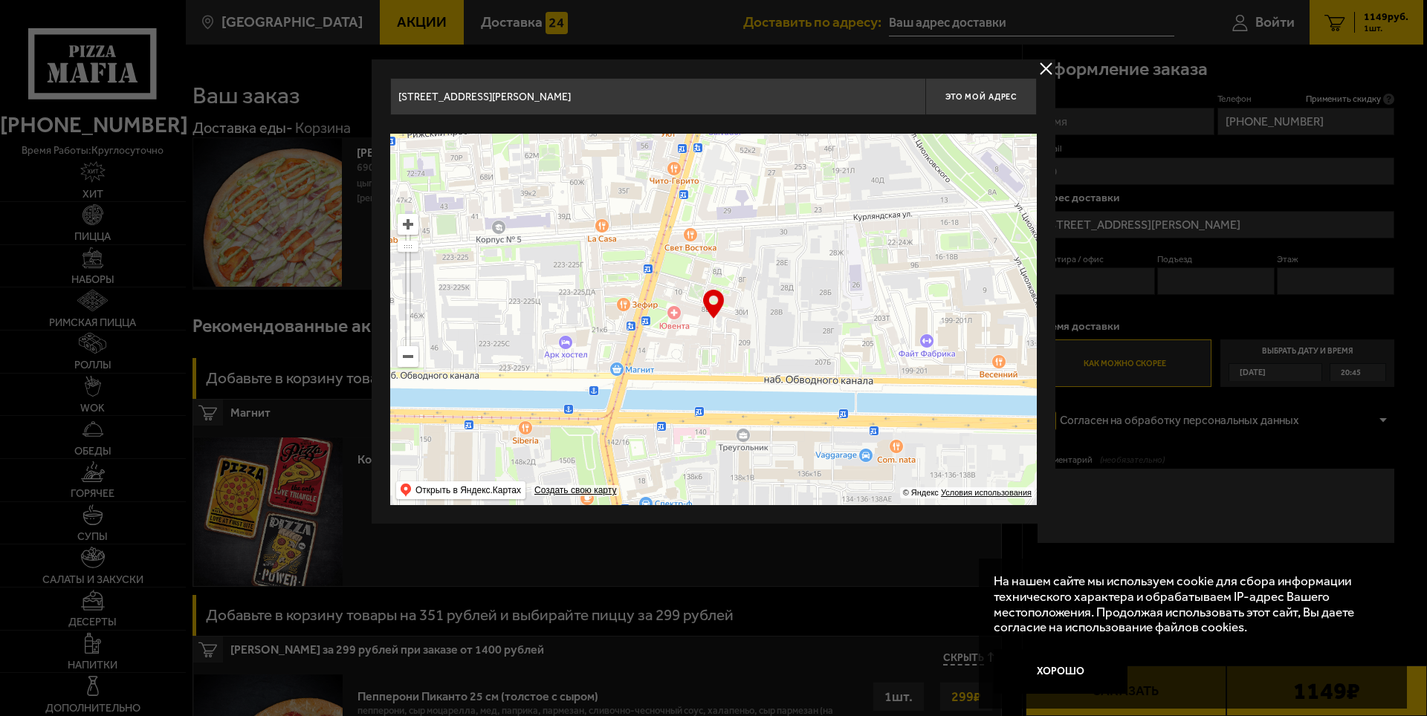
click at [909, 151] on ymaps at bounding box center [713, 320] width 647 height 372
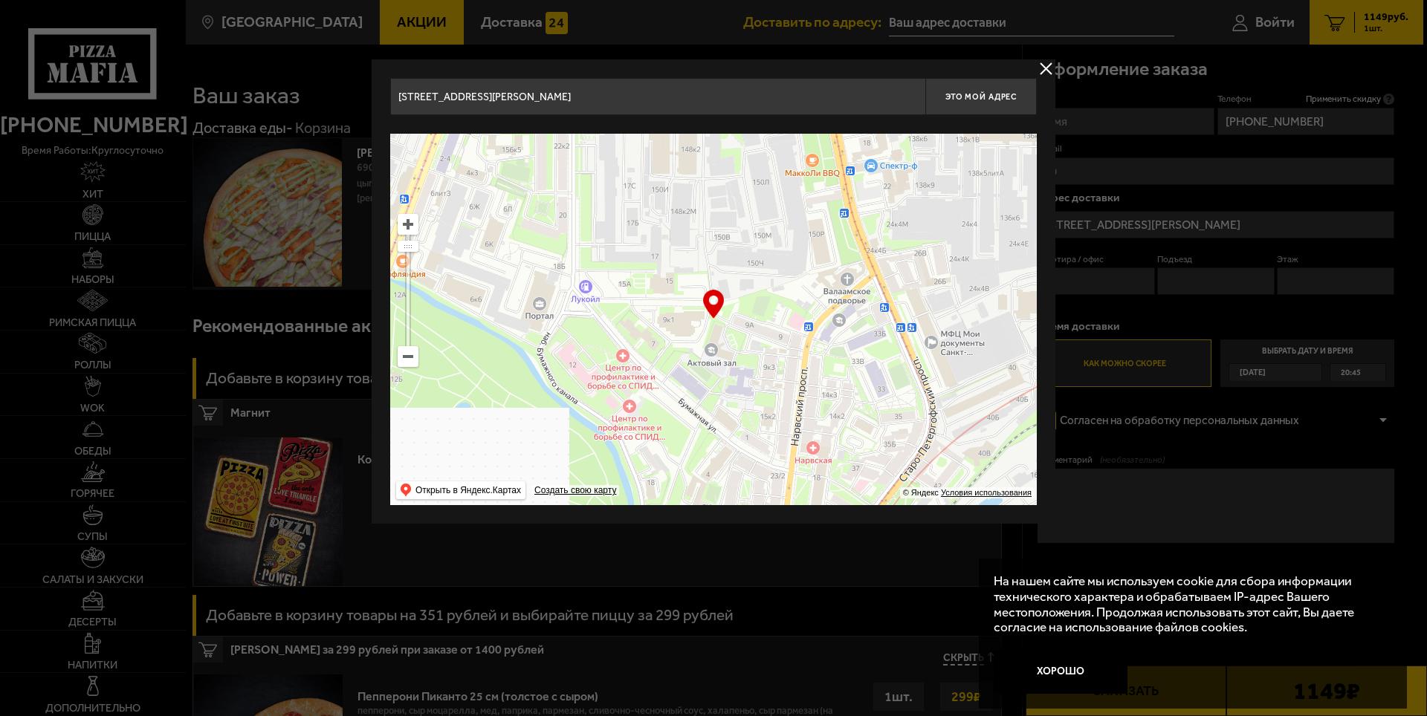
type input "Старо-Петергофский проспект, 8Г"
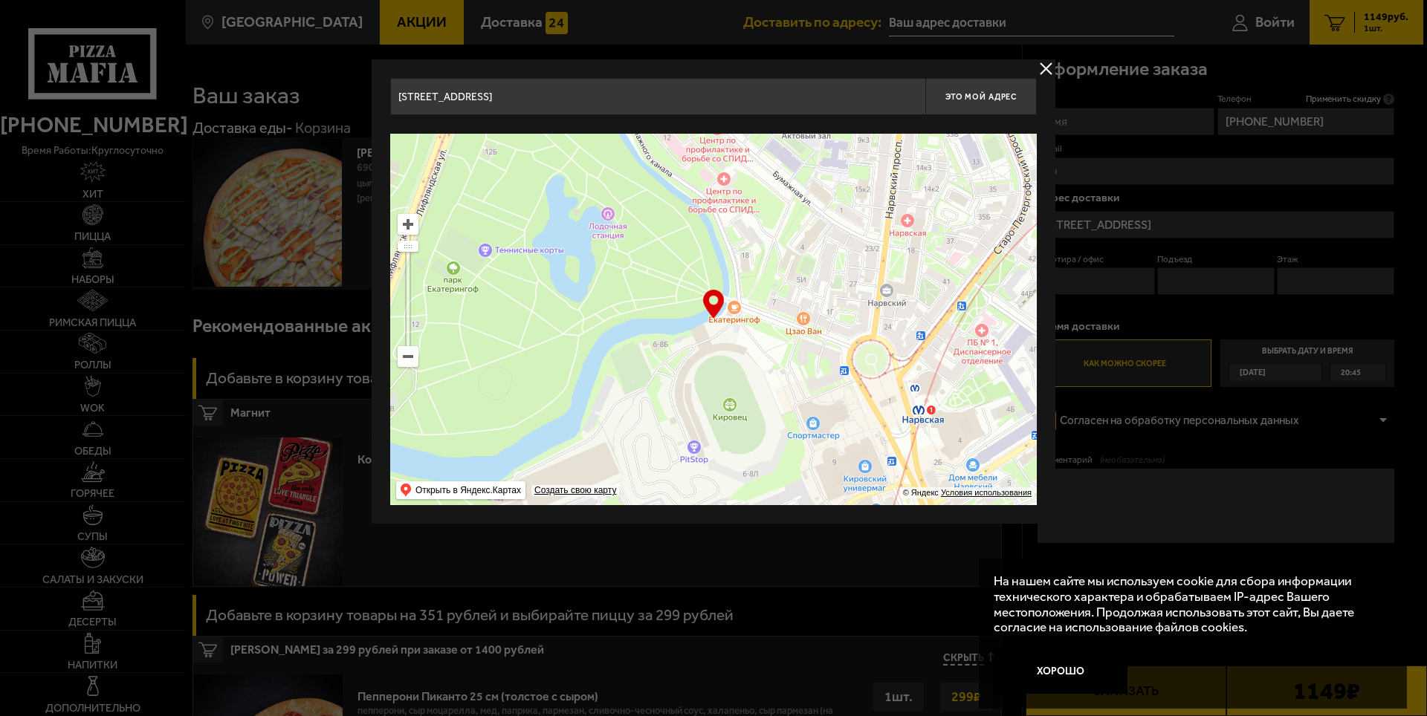
drag, startPoint x: 722, startPoint y: 338, endPoint x: 776, endPoint y: 160, distance: 186.2
click at [774, 166] on ymaps at bounding box center [713, 320] width 647 height 372
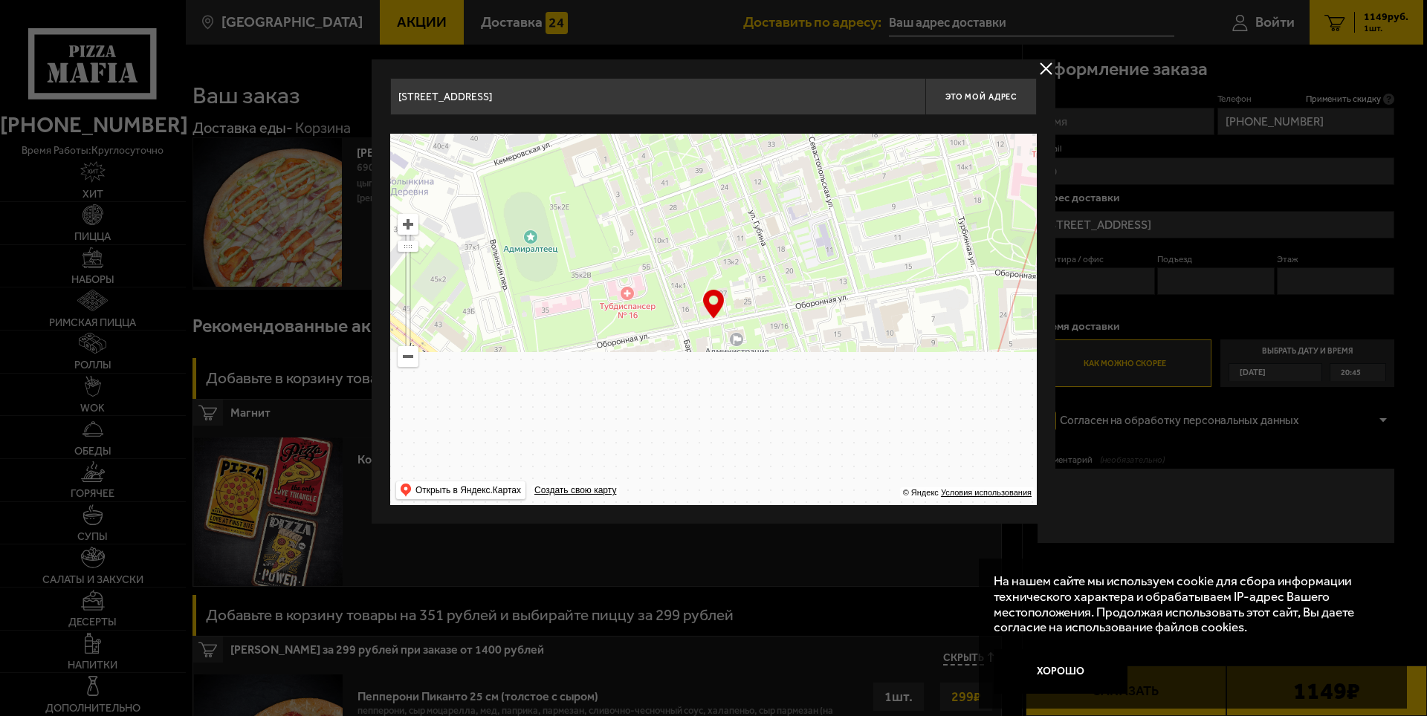
drag, startPoint x: 702, startPoint y: 330, endPoint x: 840, endPoint y: 133, distance: 240.2
click at [860, 97] on div "Старо-Петергофский проспект, 8Г Это мой адрес Найдите адрес перетащив карту … ©…" at bounding box center [713, 291] width 647 height 427
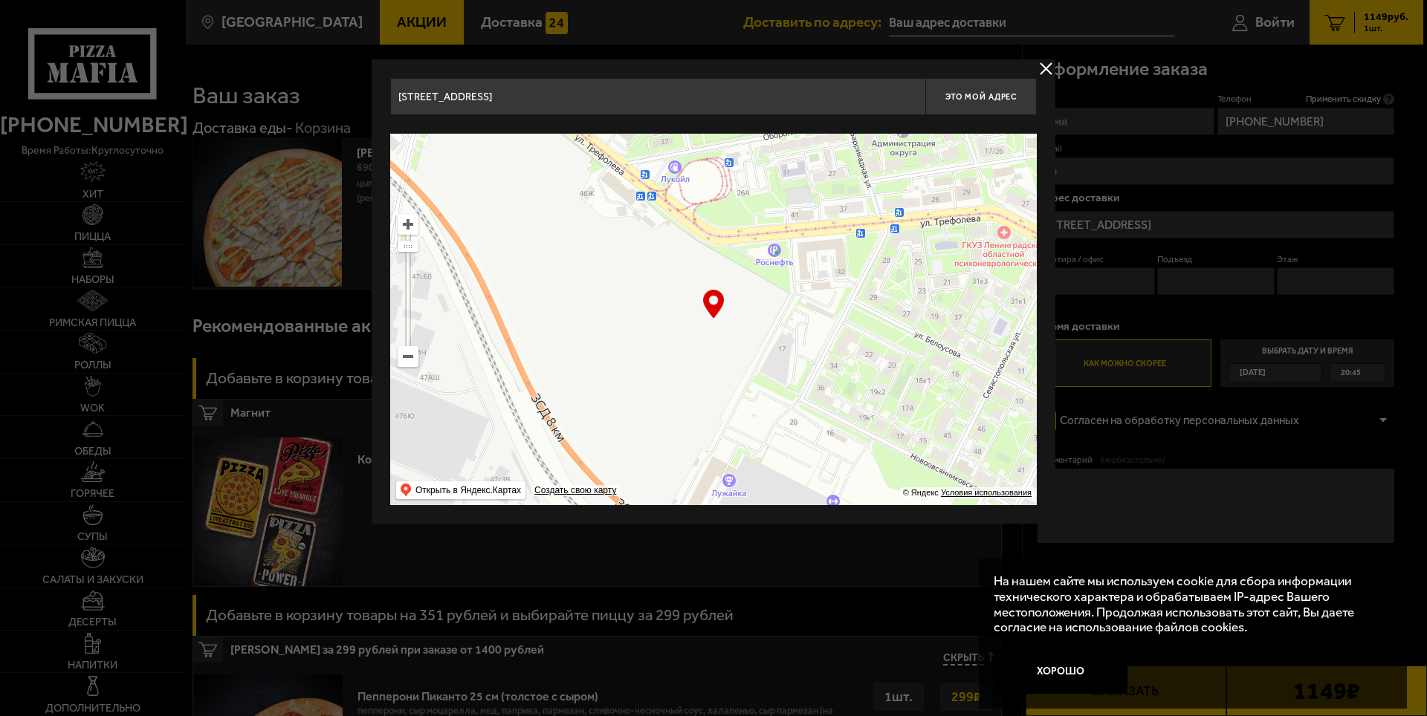
type input "улица Гладкова, 29"
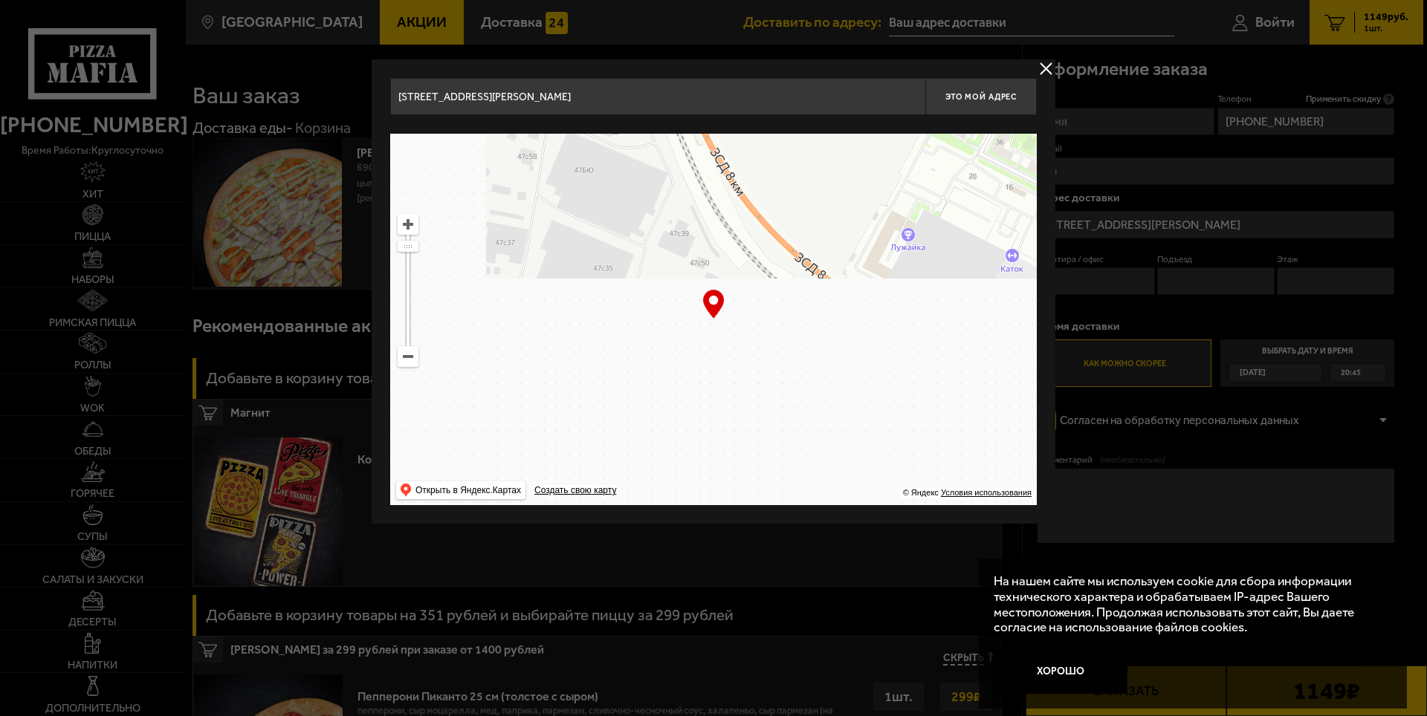
drag, startPoint x: 730, startPoint y: 276, endPoint x: 857, endPoint y: 114, distance: 205.9
click at [884, 59] on main "Санкт-Петербург Все Акции Доставка Личный кабинет Акции Доставка Доставить по а…" at bounding box center [804, 709] width 1238 height 1419
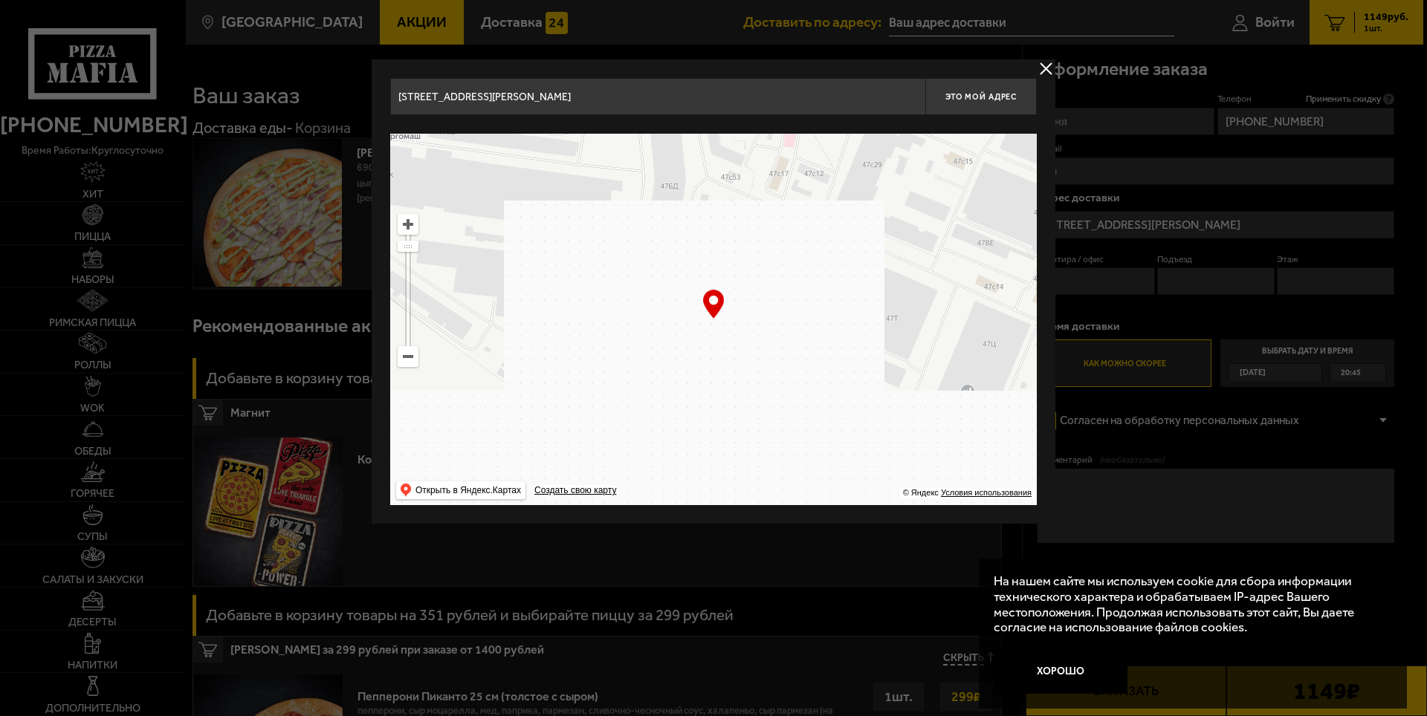
drag, startPoint x: 748, startPoint y: 328, endPoint x: 793, endPoint y: 112, distance: 220.2
click at [795, 108] on div "улица Гладкова, 29 Это мой адрес Найдите адрес перетащив карту … © Яндекс Услов…" at bounding box center [713, 291] width 647 height 427
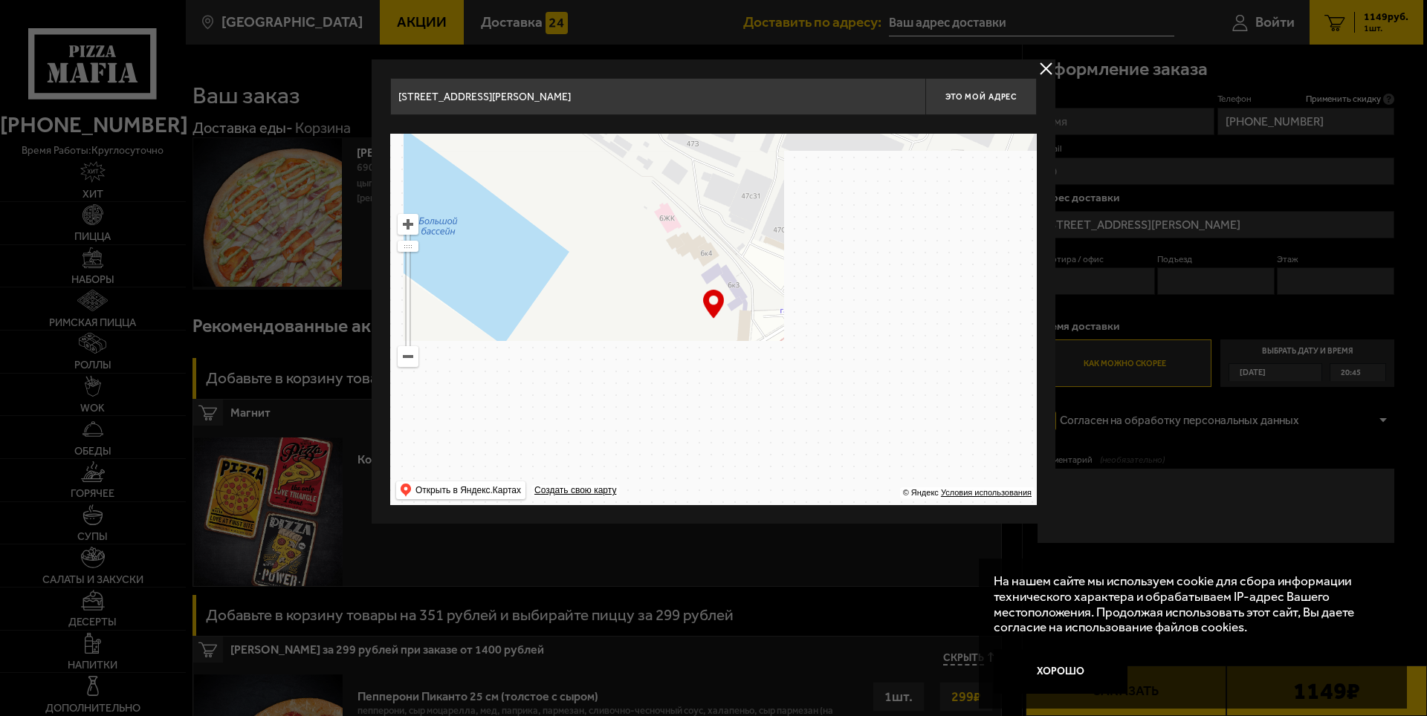
type input "проспект Стачек, 47АВ"
drag, startPoint x: 751, startPoint y: 331, endPoint x: 751, endPoint y: 137, distance: 194.0
click at [751, 140] on ymaps at bounding box center [713, 320] width 647 height 372
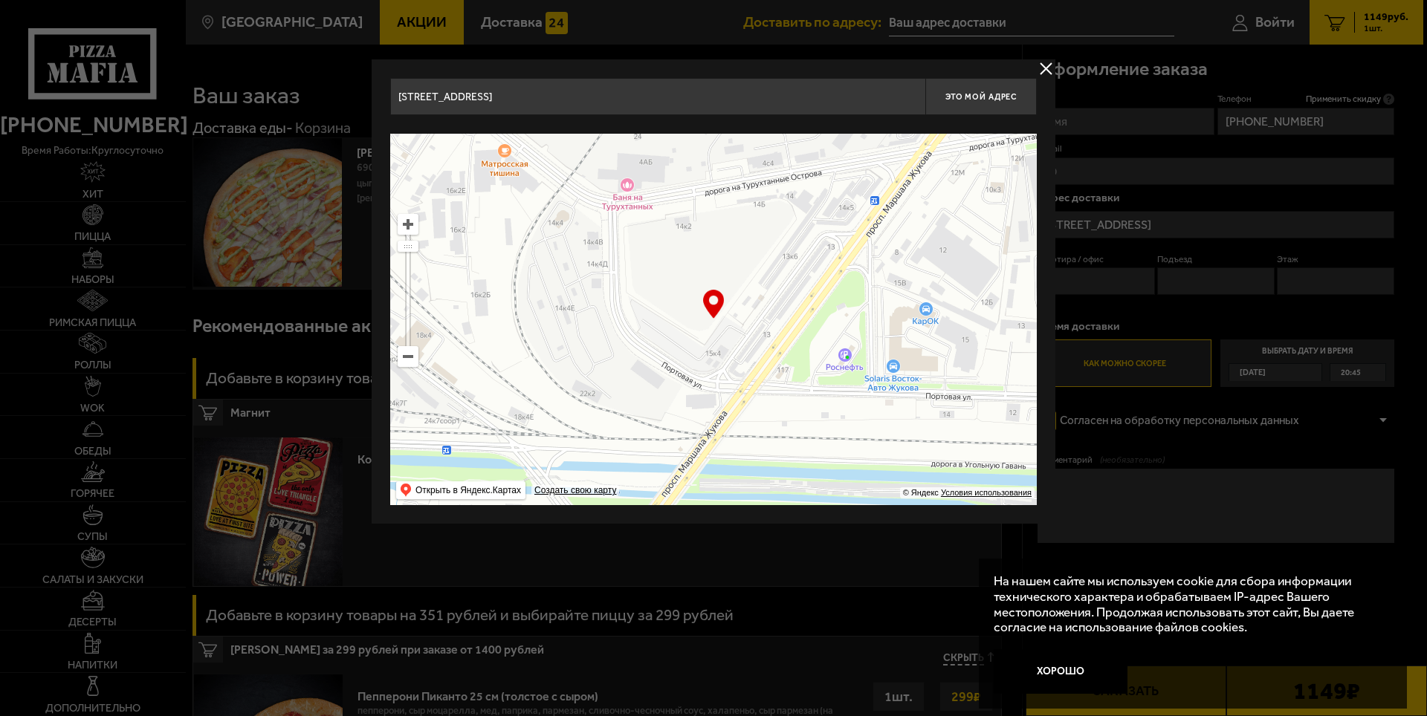
drag, startPoint x: 731, startPoint y: 299, endPoint x: 817, endPoint y: 103, distance: 214.3
click at [823, 83] on div "проспект Стачек, 47АВ Это мой адрес Найдите адрес перетащив карту … © Яндекс Ус…" at bounding box center [713, 291] width 647 height 427
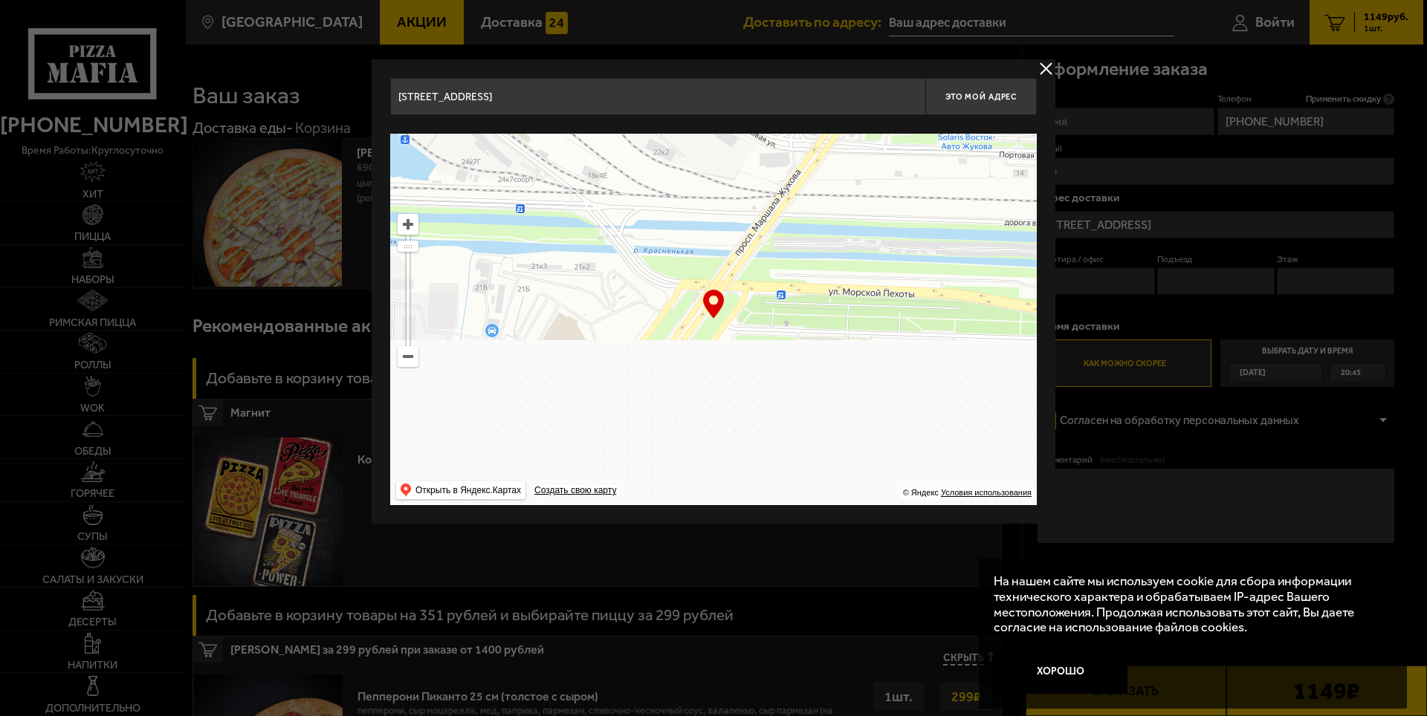
drag, startPoint x: 788, startPoint y: 212, endPoint x: 818, endPoint y: 127, distance: 90.0
click at [817, 131] on div "проспект Стачек, 47АВ Это мой адрес Найдите адрес перетащив карту … © Яндекс Ус…" at bounding box center [713, 291] width 647 height 427
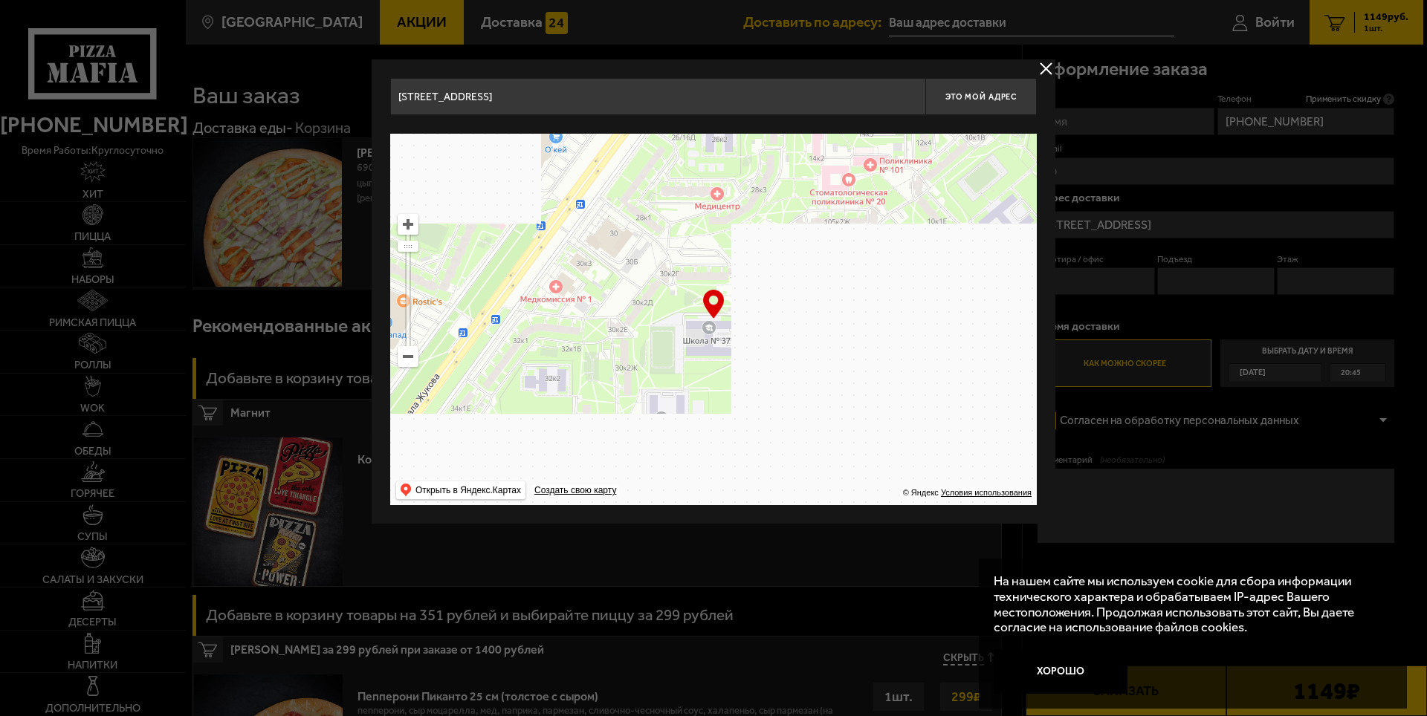
drag, startPoint x: 744, startPoint y: 291, endPoint x: 930, endPoint y: 185, distance: 214.7
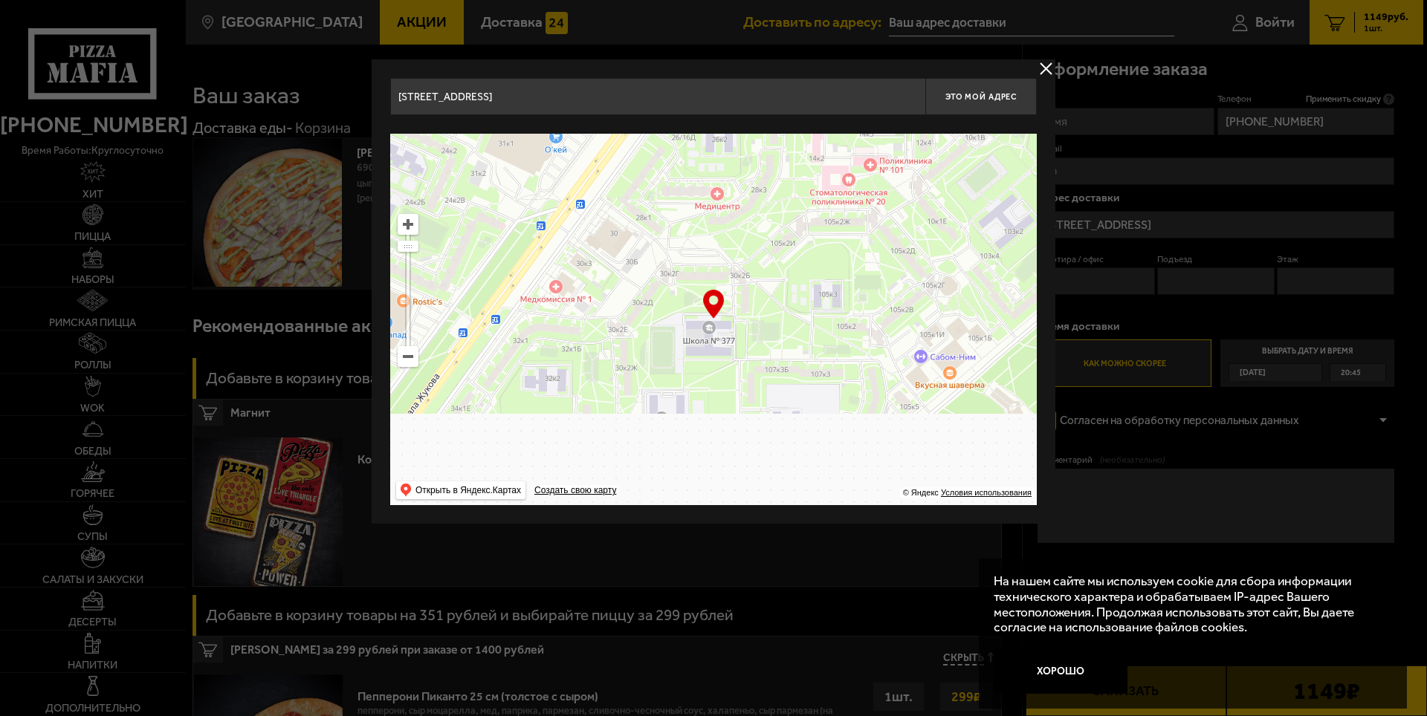
click at [926, 189] on ymaps at bounding box center [713, 320] width 647 height 372
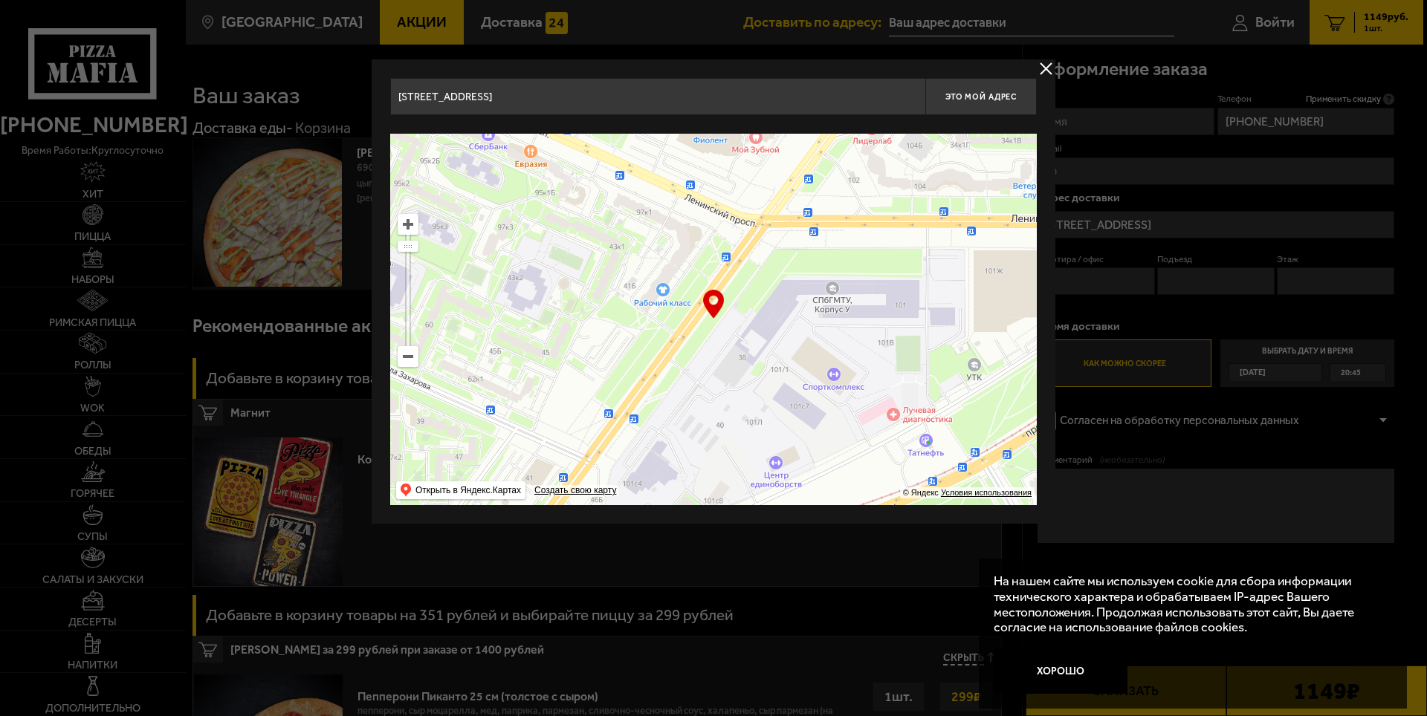
type input "проспект Стачек, 107к4"
drag, startPoint x: 667, startPoint y: 357, endPoint x: 885, endPoint y: 237, distance: 248.4
click at [874, 245] on ymaps at bounding box center [713, 320] width 647 height 372
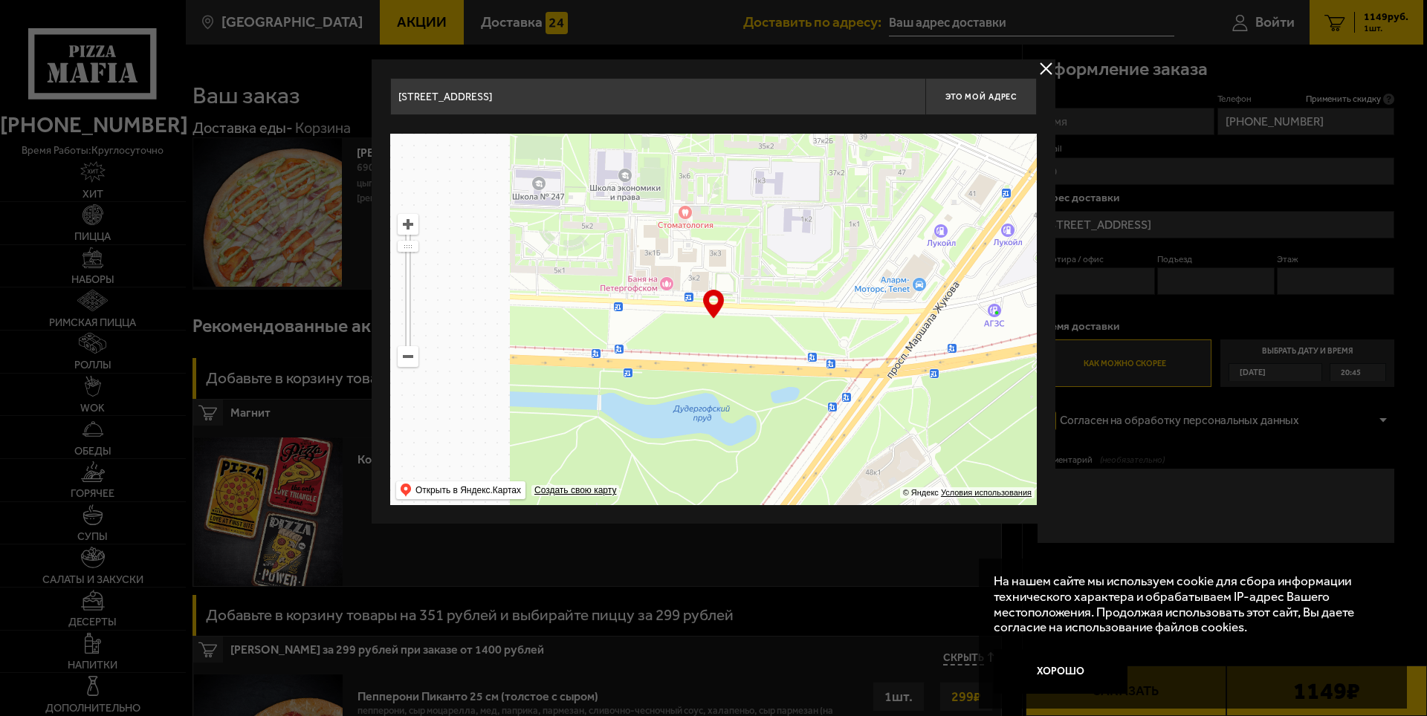
drag, startPoint x: 677, startPoint y: 400, endPoint x: 882, endPoint y: 282, distance: 236.7
click at [872, 284] on ymaps at bounding box center [713, 320] width 647 height 372
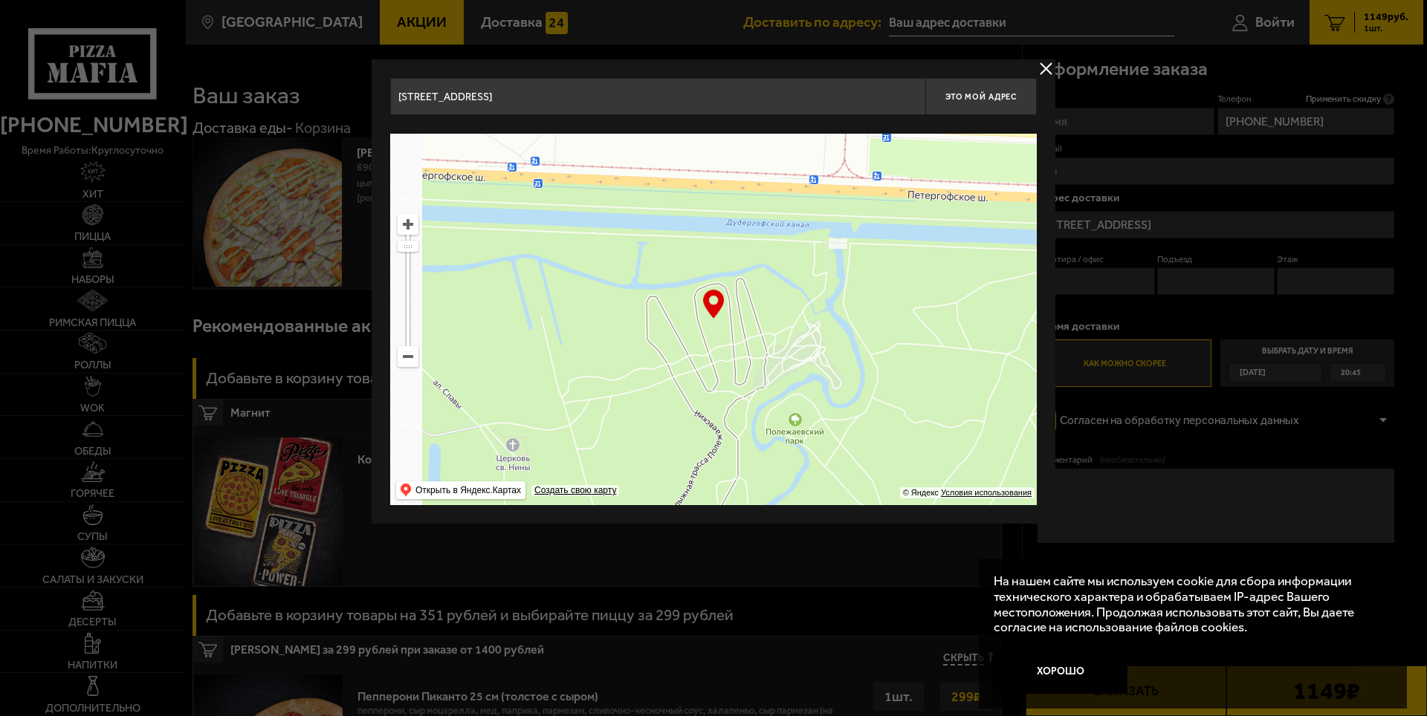
drag, startPoint x: 661, startPoint y: 290, endPoint x: 893, endPoint y: 273, distance: 232.5
click at [893, 273] on ymaps at bounding box center [713, 320] width 647 height 372
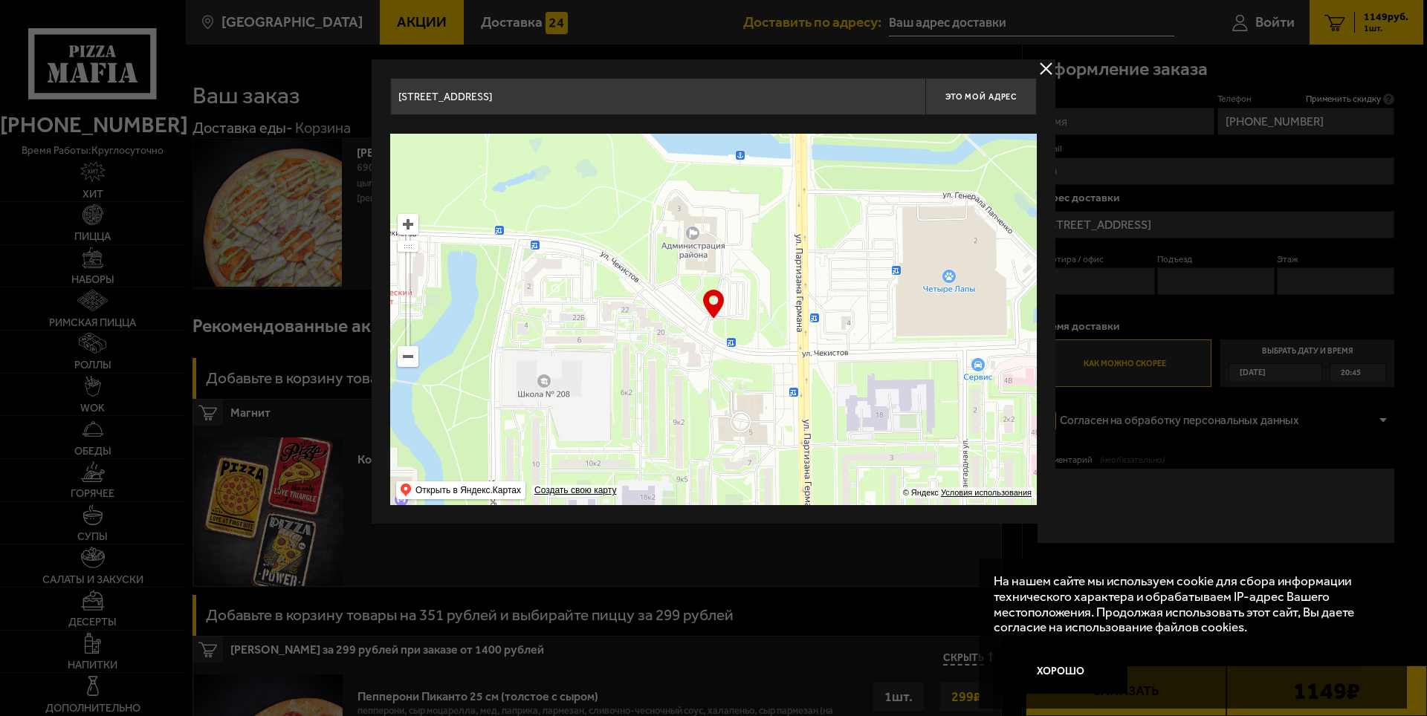
type input "улица Партизана Германа, 2"
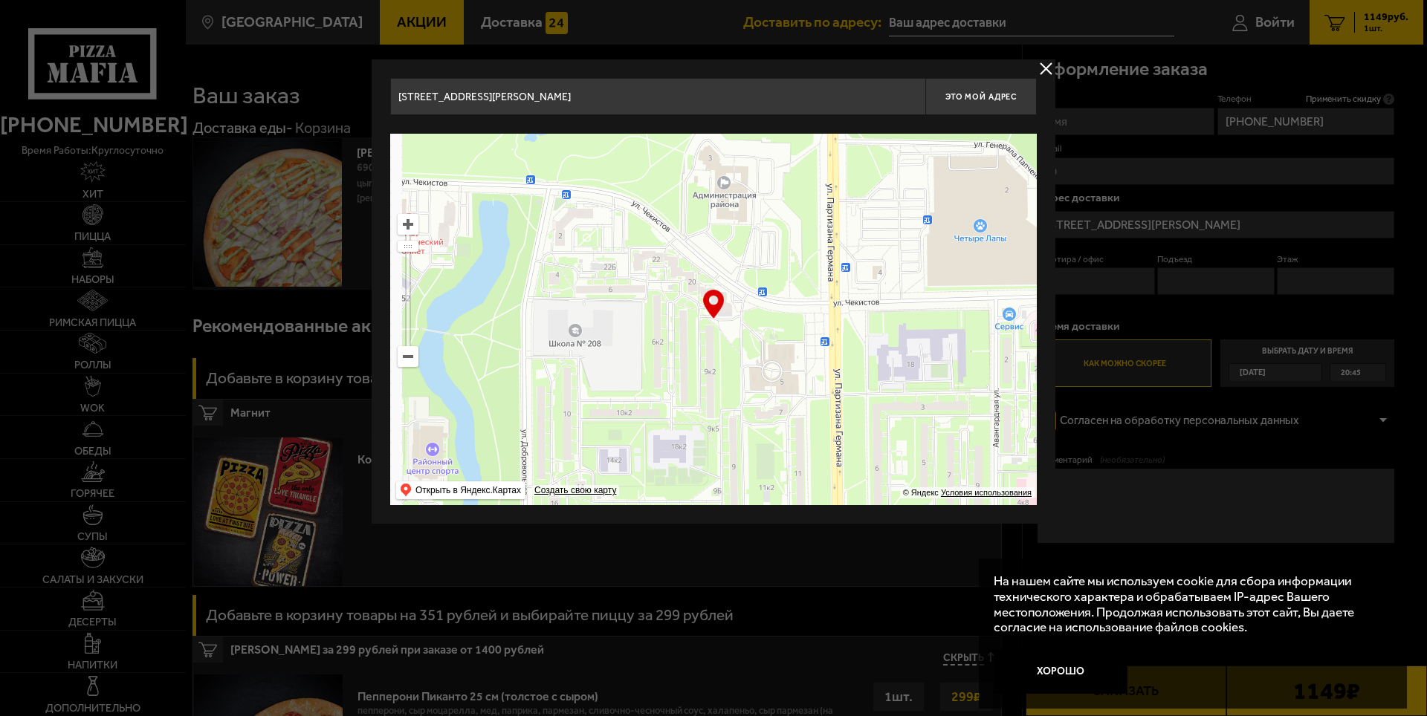
drag, startPoint x: 719, startPoint y: 324, endPoint x: 962, endPoint y: 244, distance: 255.7
click at [962, 244] on ymaps at bounding box center [713, 320] width 647 height 372
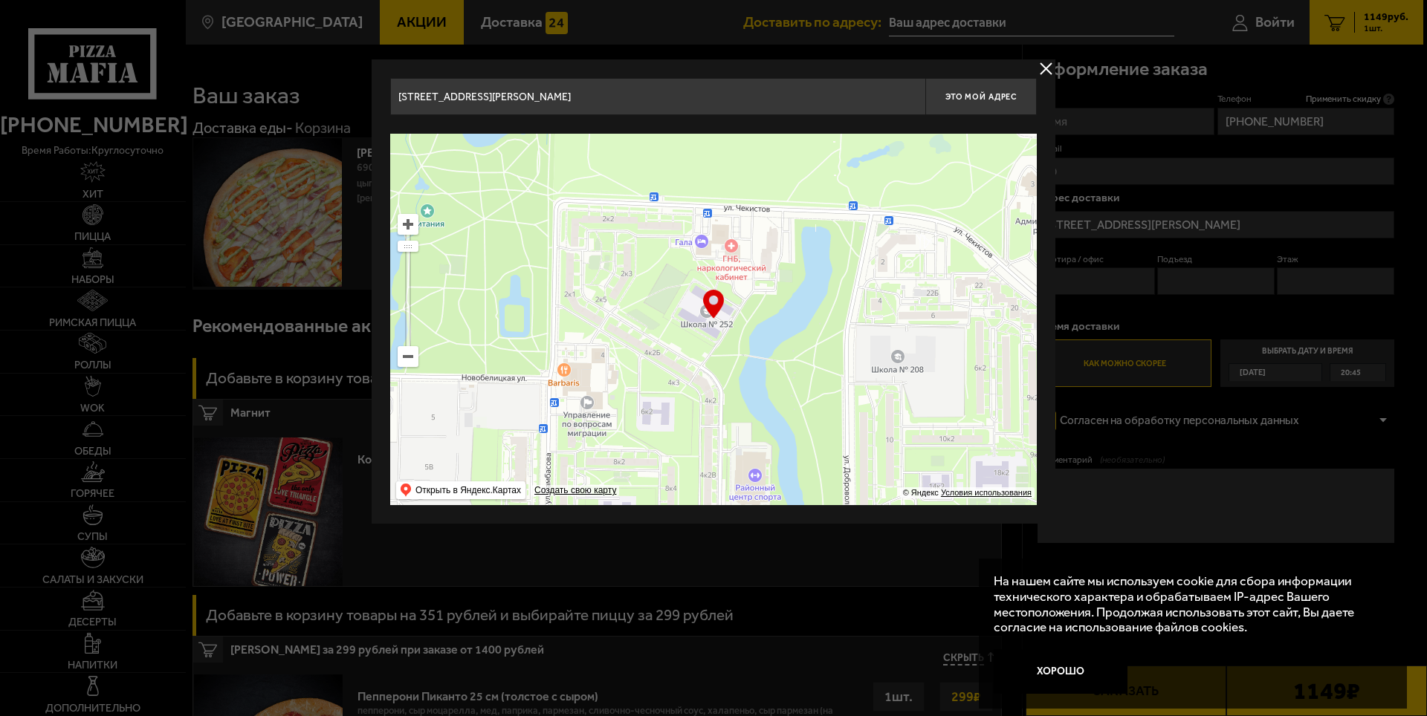
drag, startPoint x: 691, startPoint y: 329, endPoint x: 927, endPoint y: 344, distance: 236.0
click at [927, 344] on ymaps at bounding box center [713, 320] width 647 height 372
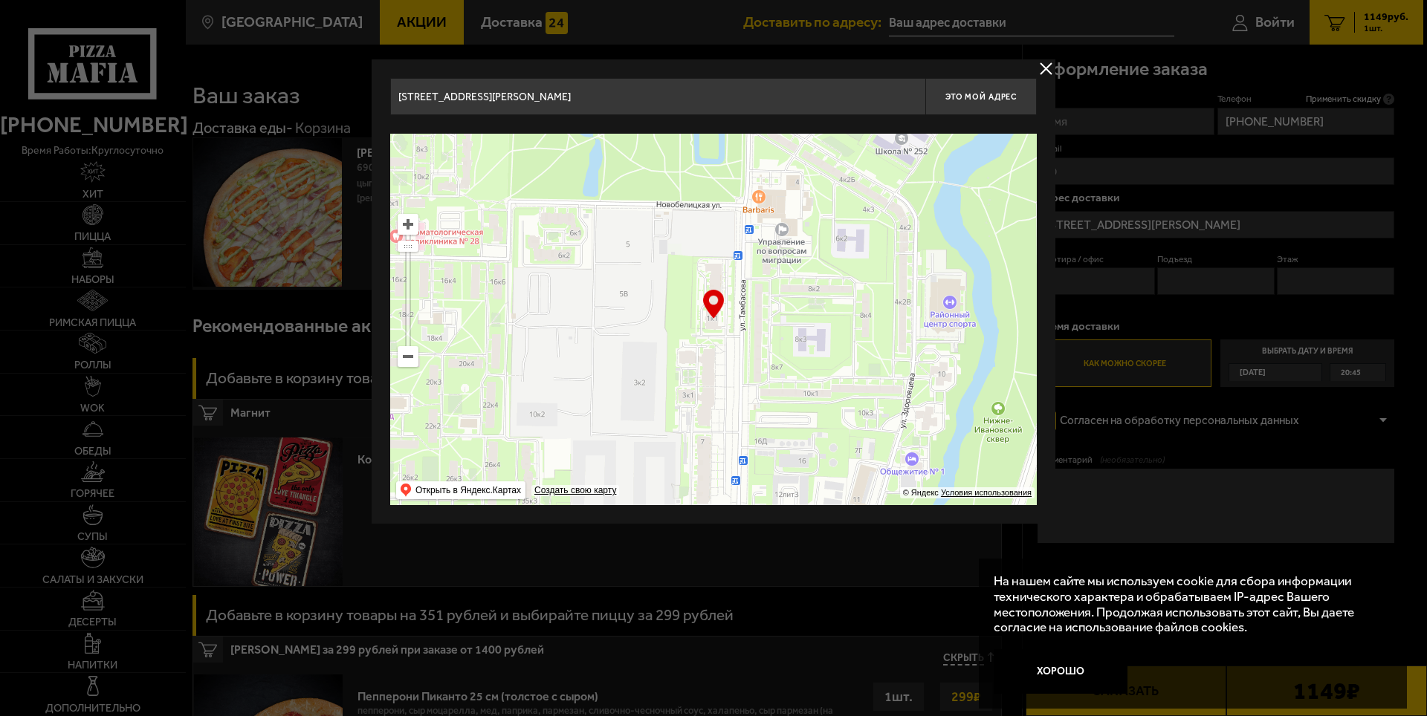
drag, startPoint x: 701, startPoint y: 367, endPoint x: 670, endPoint y: 351, distance: 35.9
click at [670, 351] on ymaps at bounding box center [713, 320] width 647 height 372
type input "улица Тамбасова, 1к1"
click at [970, 95] on span "Это мой адрес" at bounding box center [980, 97] width 71 height 10
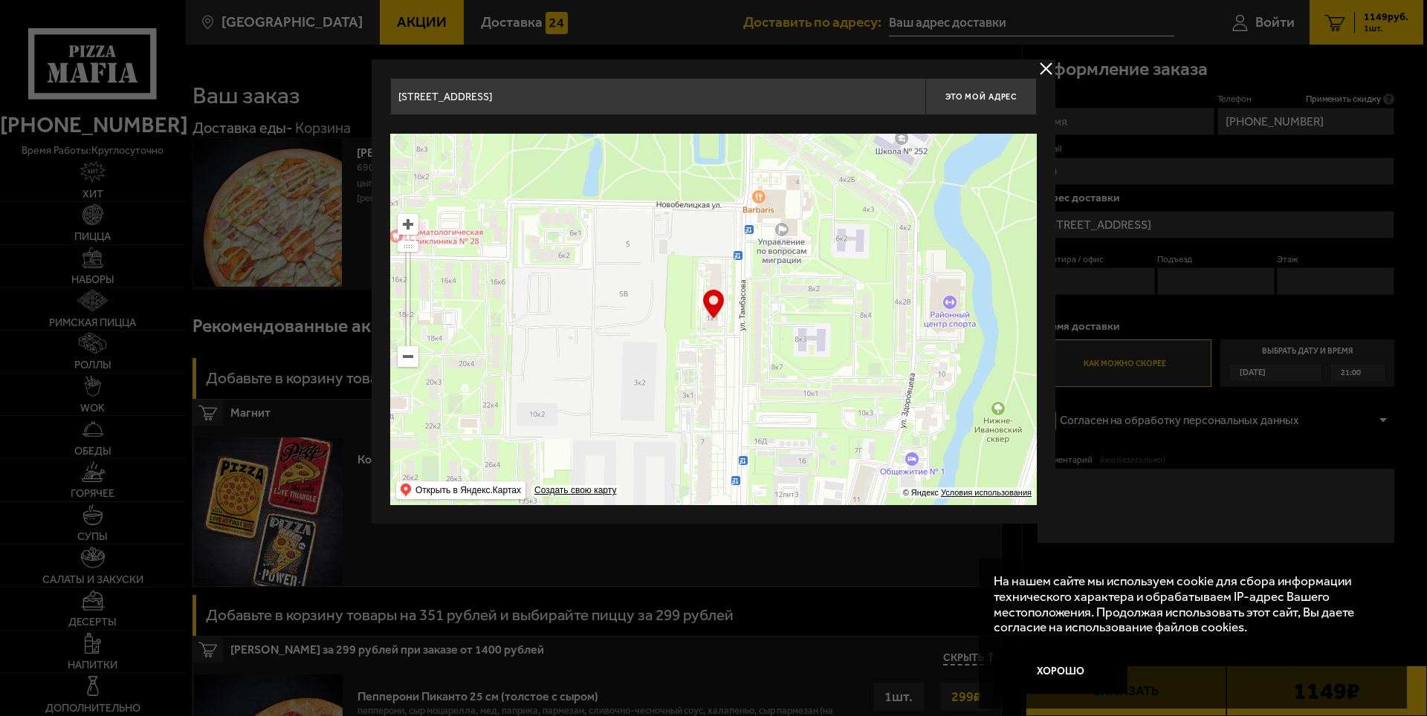
type input "улица Тамбасова, 1к1"
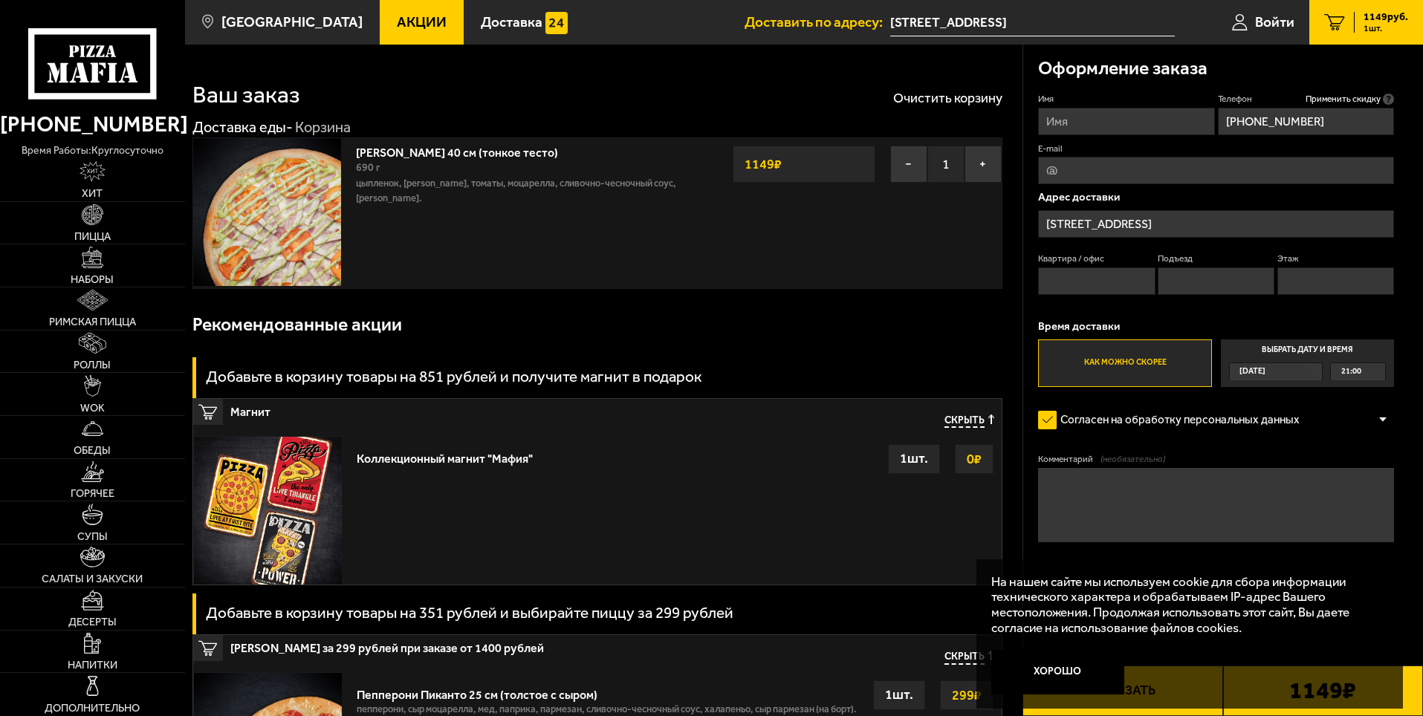
click at [1122, 267] on fieldset "Квартира / офис" at bounding box center [1096, 274] width 117 height 42
click at [1056, 285] on input "Квартира / офис" at bounding box center [1096, 281] width 117 height 27
type input "165"
type input "4"
type input "6"
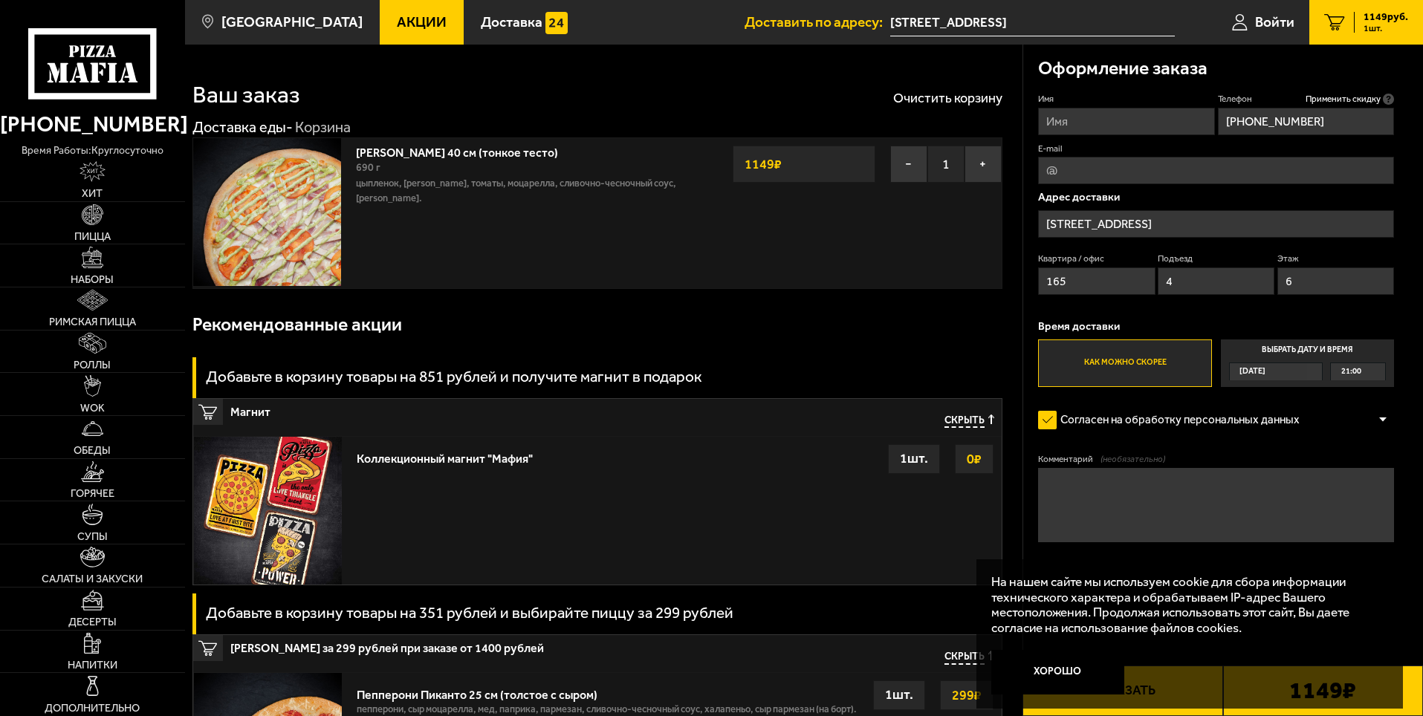
click at [1190, 313] on div "Имя Телефон Применить скидку Вы будете зарегистрированы автоматически. +7 (951)…" at bounding box center [1216, 240] width 356 height 294
click at [1042, 422] on label "Согласен на обработку персональных данных" at bounding box center [1176, 421] width 276 height 30
click at [0, 0] on input "Согласен на обработку персональных данных" at bounding box center [0, 0] width 0 height 0
click at [1072, 662] on button "Хорошо" at bounding box center [1058, 672] width 134 height 45
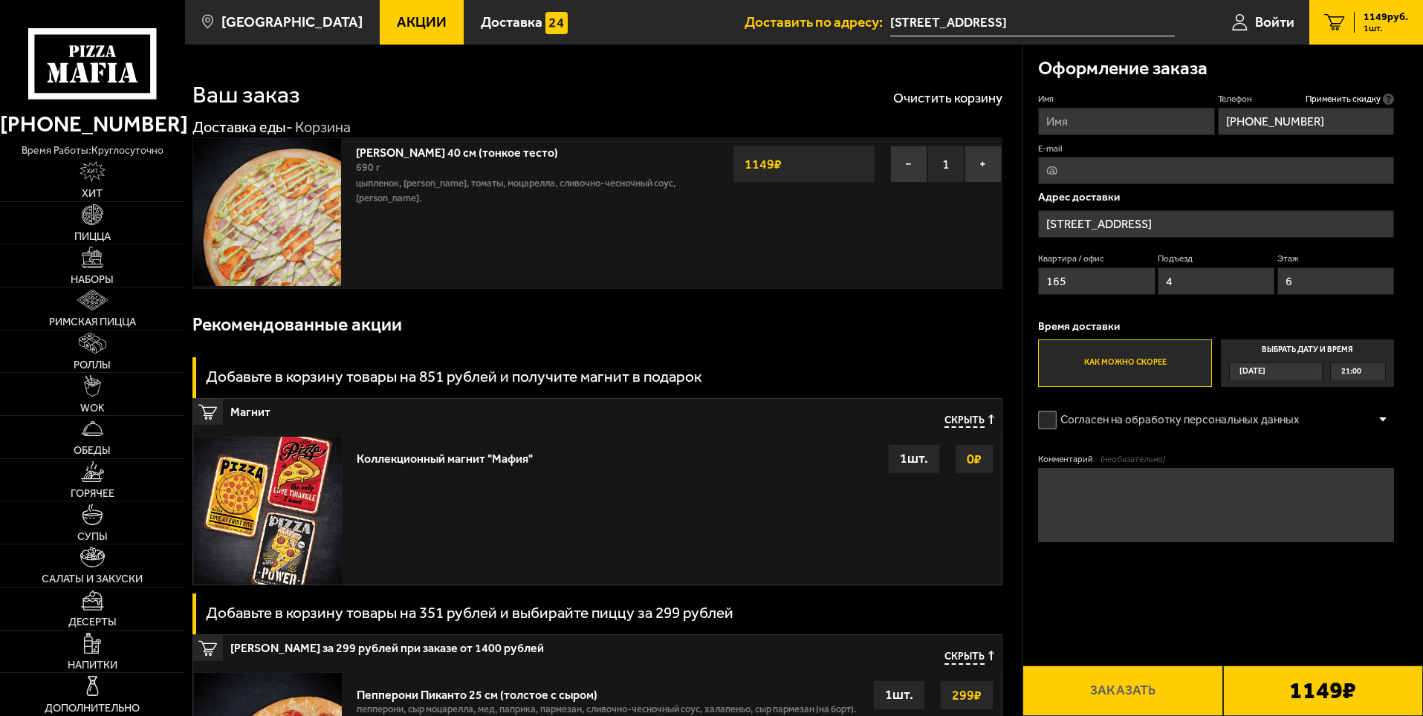
click at [1161, 506] on textarea "Комментарий (необязательно)" at bounding box center [1216, 505] width 356 height 74
click at [1044, 416] on label "Согласен на обработку персональных данных" at bounding box center [1176, 421] width 276 height 30
click at [0, 0] on input "Согласен на обработку персональных данных" at bounding box center [0, 0] width 0 height 0
click at [1150, 696] on button "Заказать" at bounding box center [1123, 691] width 200 height 51
click at [1086, 124] on input "Имя" at bounding box center [1126, 121] width 176 height 27
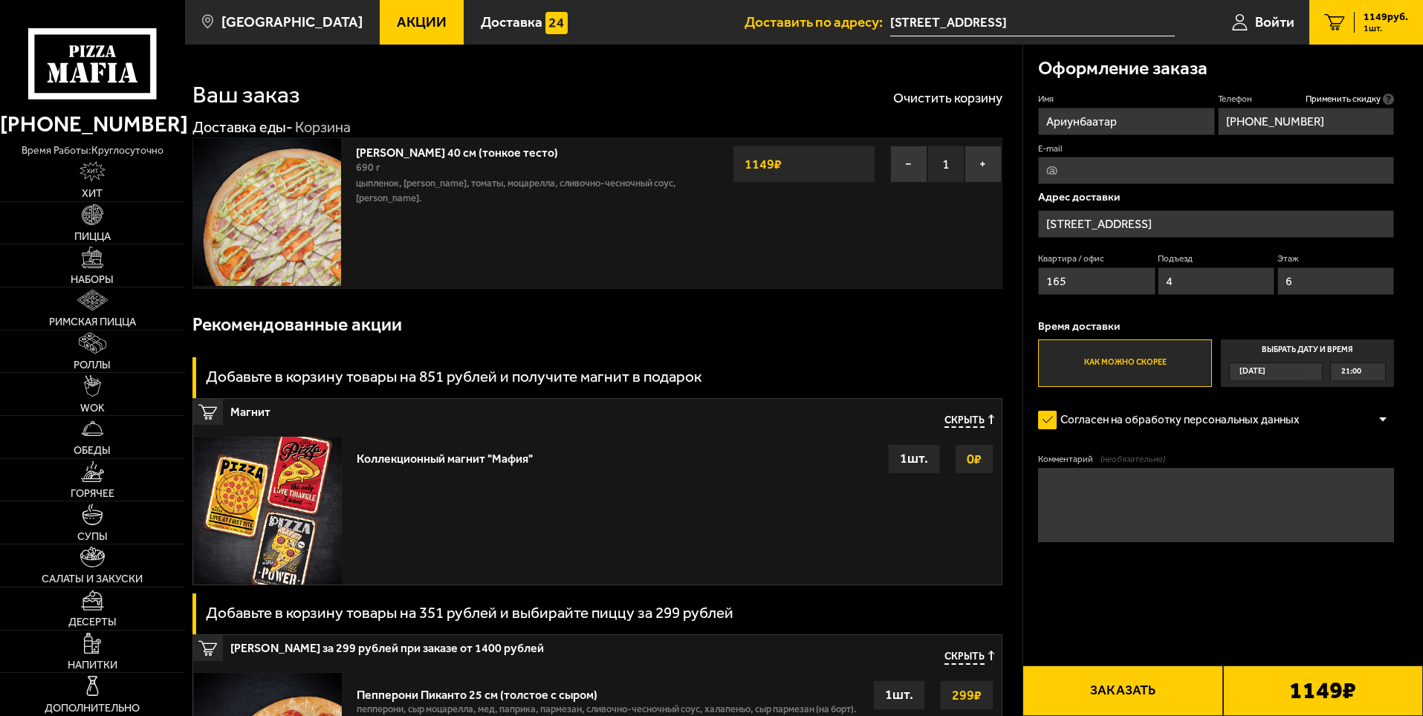
type input "Ариунбаатар"
click at [1112, 549] on div "Комментарий (необязательно)" at bounding box center [1216, 502] width 356 height 98
click at [1104, 670] on button "Заказать" at bounding box center [1123, 691] width 200 height 51
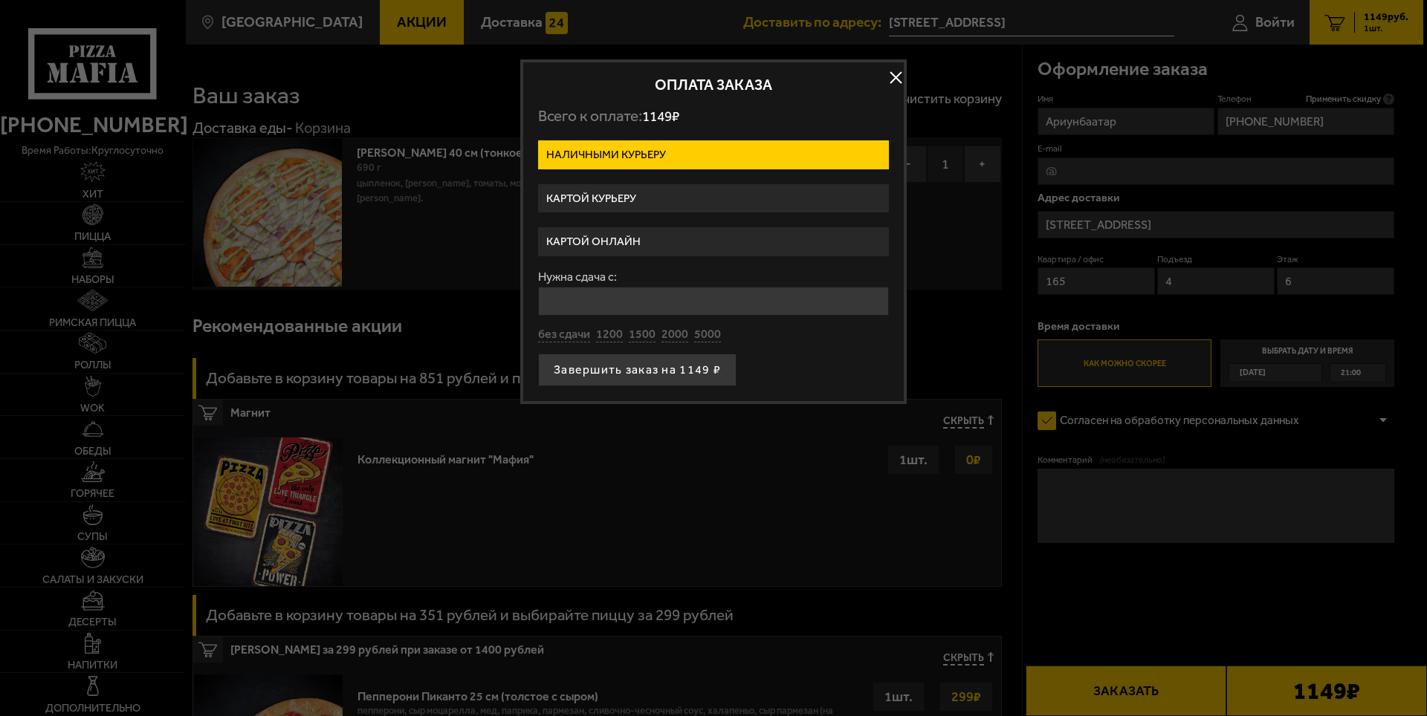
click at [665, 198] on label "Картой курьеру" at bounding box center [713, 198] width 351 height 29
click at [0, 0] on input "Картой курьеру" at bounding box center [0, 0] width 0 height 0
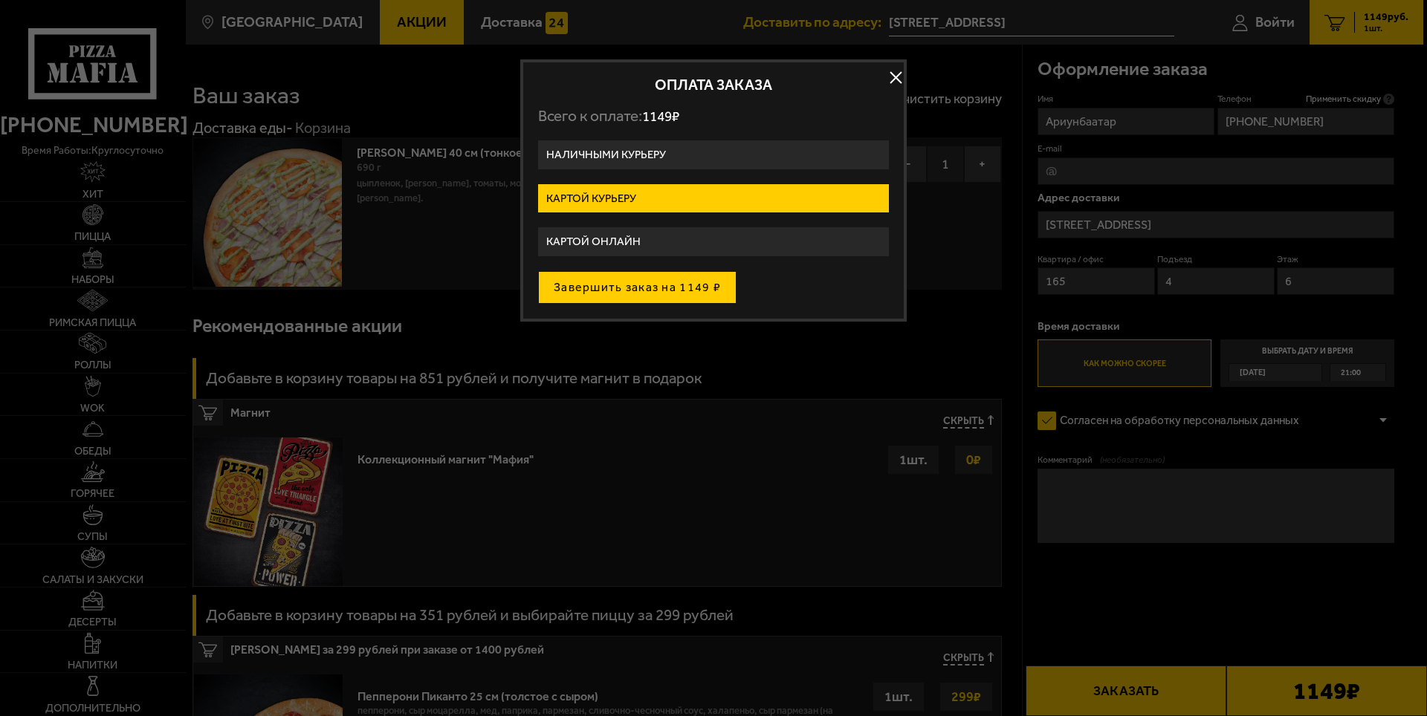
click at [632, 288] on button "Завершить заказ на 1149 ₽" at bounding box center [637, 287] width 198 height 33
